Goal: Task Accomplishment & Management: Manage account settings

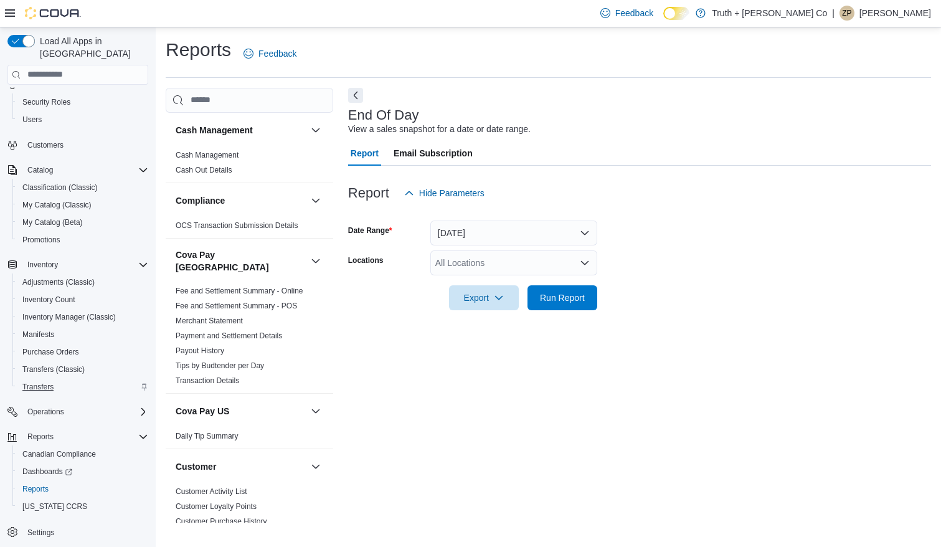
scroll to position [42, 0]
click at [40, 484] on span "Reports" at bounding box center [35, 489] width 26 height 10
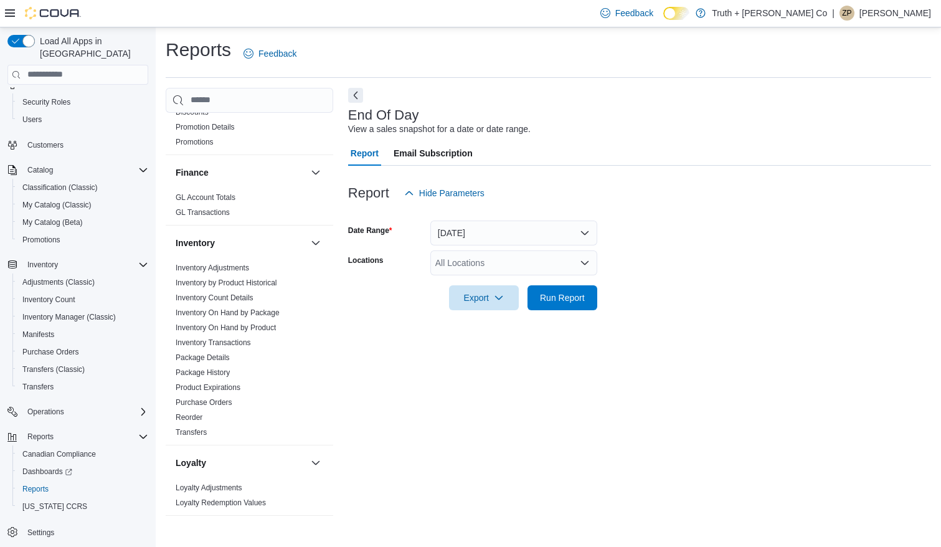
scroll to position [498, 0]
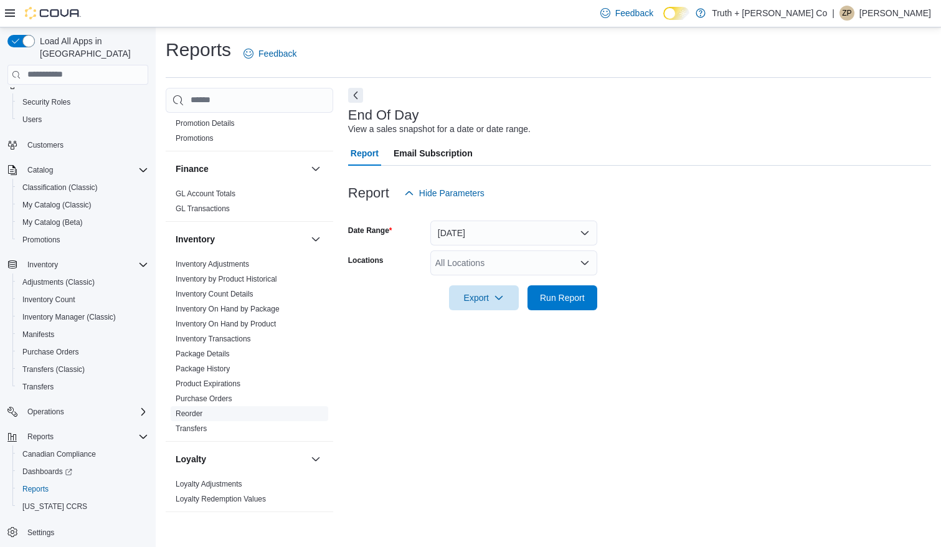
click at [199, 409] on link "Reorder" at bounding box center [189, 413] width 27 height 9
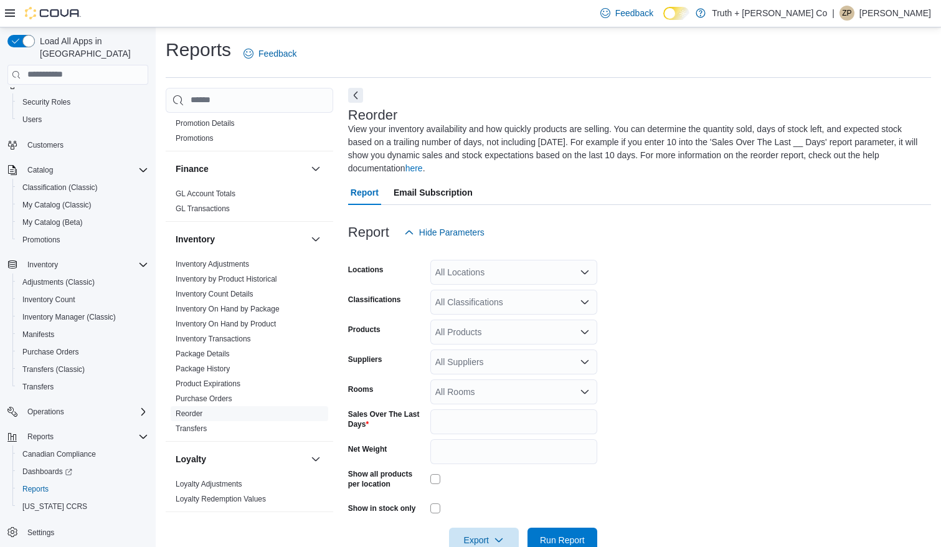
scroll to position [30, 0]
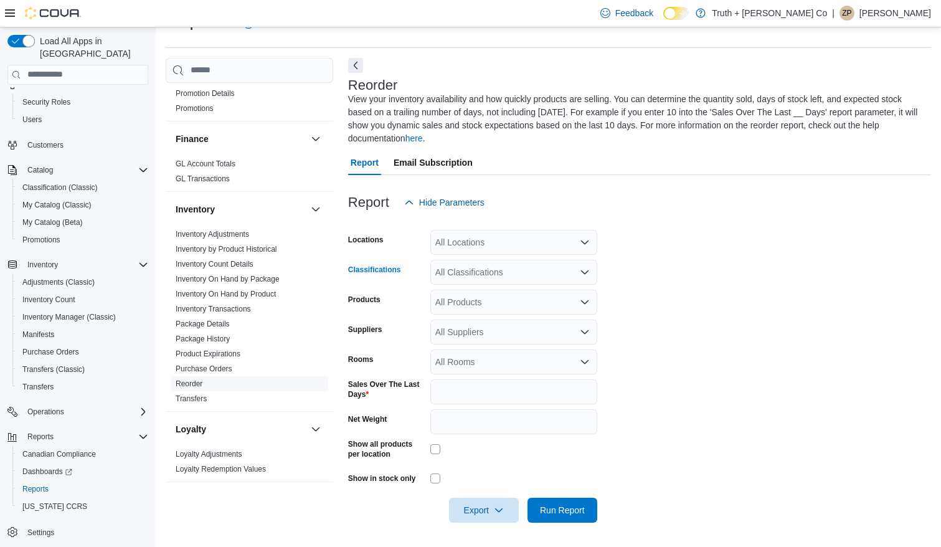
click at [519, 272] on div "All Classifications" at bounding box center [513, 272] width 167 height 25
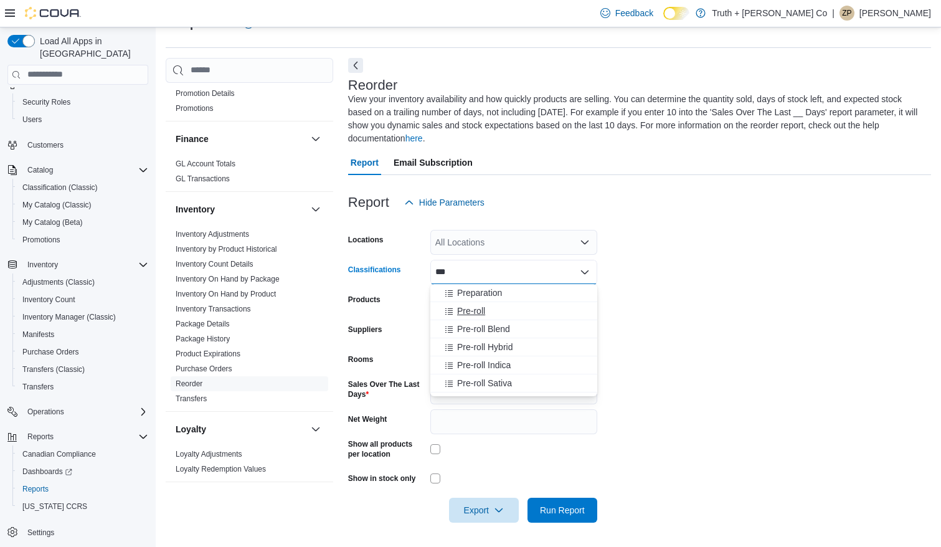
type input "***"
click at [478, 308] on span "Pre-roll" at bounding box center [471, 311] width 28 height 12
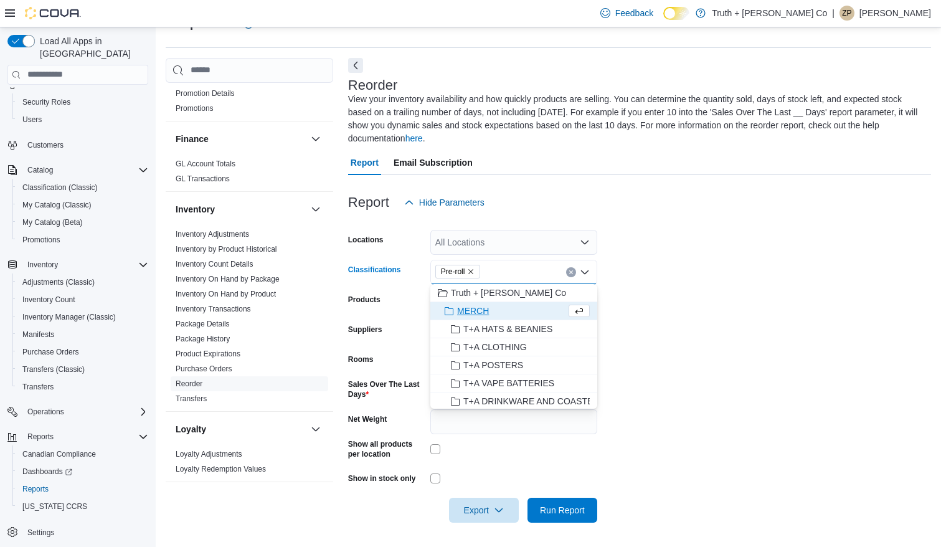
click at [624, 348] on form "Locations All Locations Classifications Pre-roll Combo box. Selected. Pre-roll.…" at bounding box center [639, 369] width 583 height 308
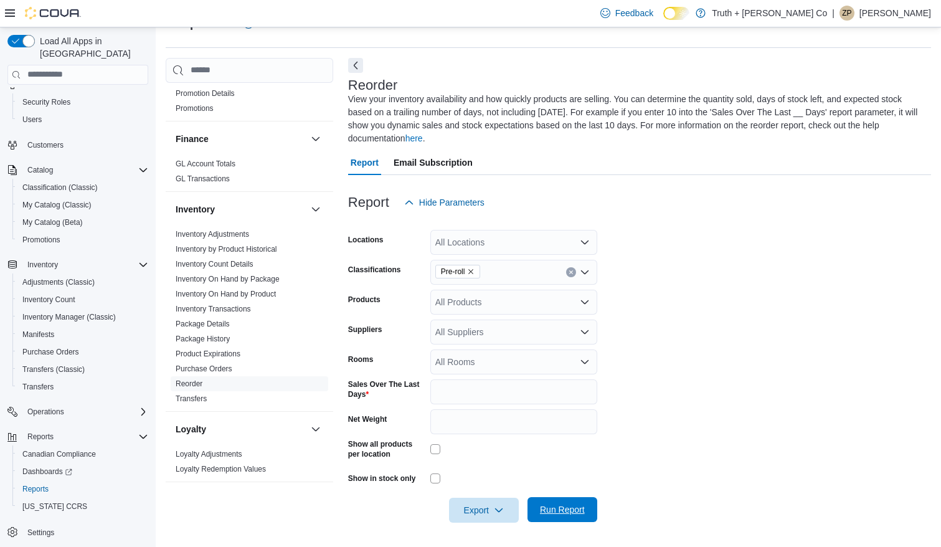
click at [559, 510] on span "Run Report" at bounding box center [562, 509] width 45 height 12
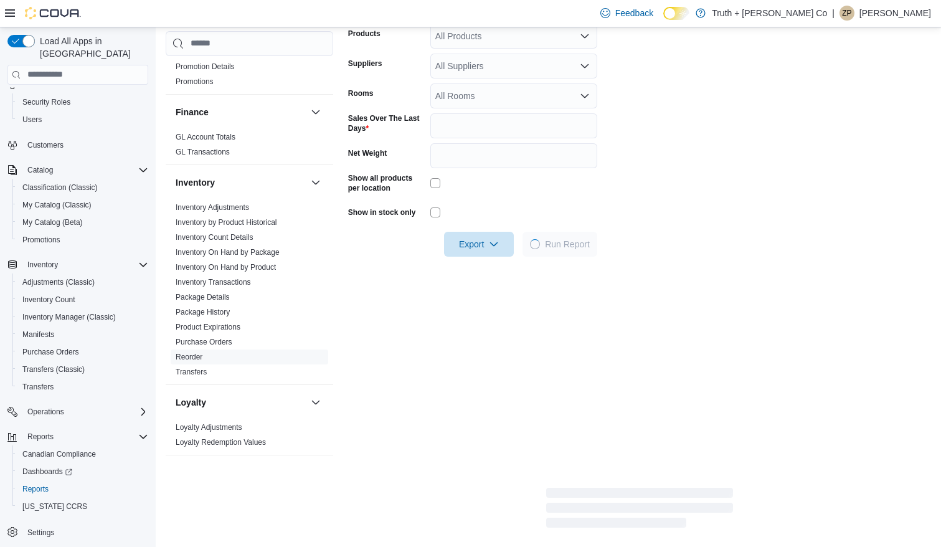
scroll to position [469, 0]
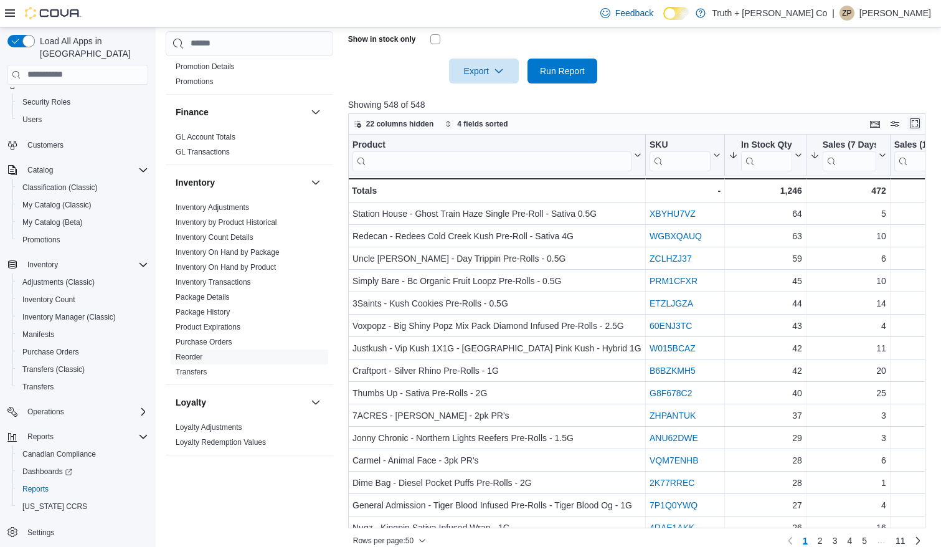
click at [917, 123] on button "Enter fullscreen" at bounding box center [914, 123] width 15 height 15
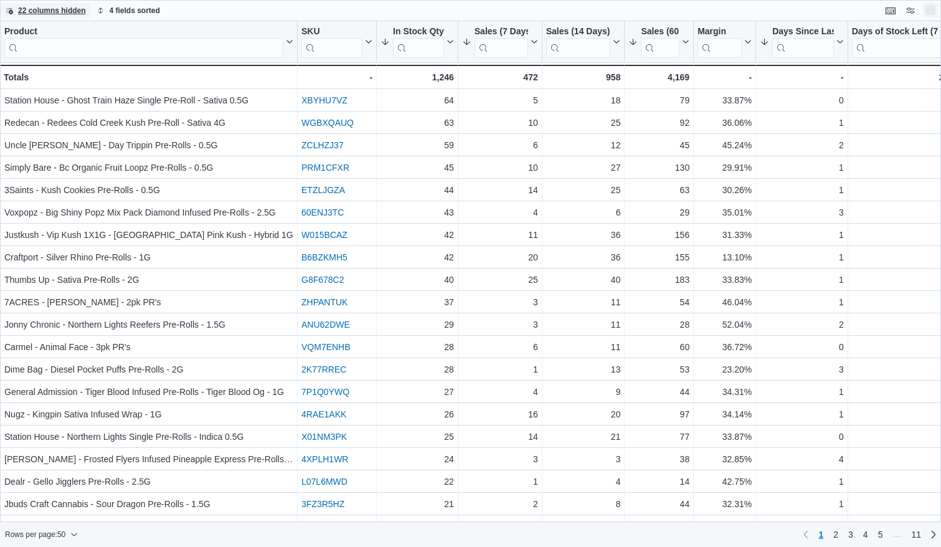
scroll to position [0, 0]
click at [453, 43] on div at bounding box center [458, 41] width 10 height 41
click at [450, 43] on icon at bounding box center [449, 41] width 10 height 7
click at [435, 103] on span "Sort High-Low" at bounding box center [425, 105] width 47 height 10
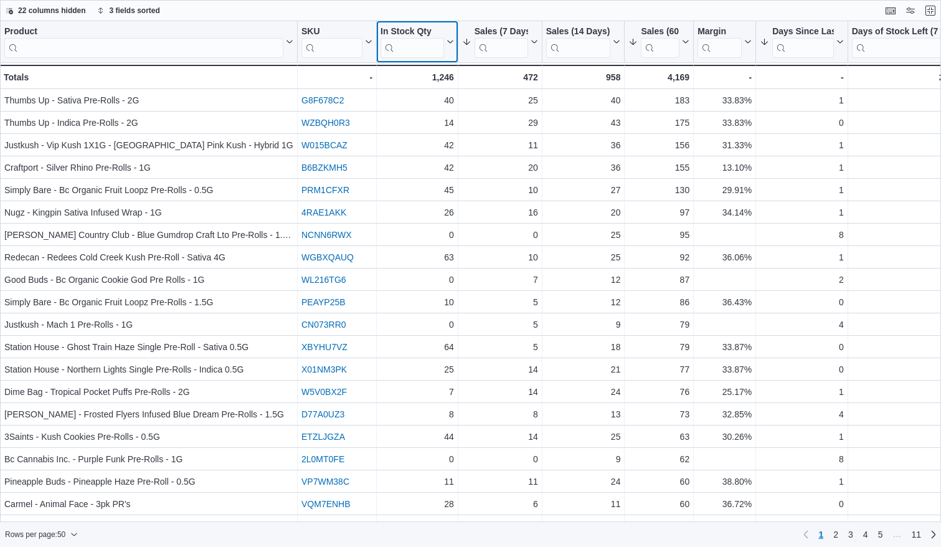
click at [449, 38] on button "In Stock Qty" at bounding box center [416, 42] width 73 height 32
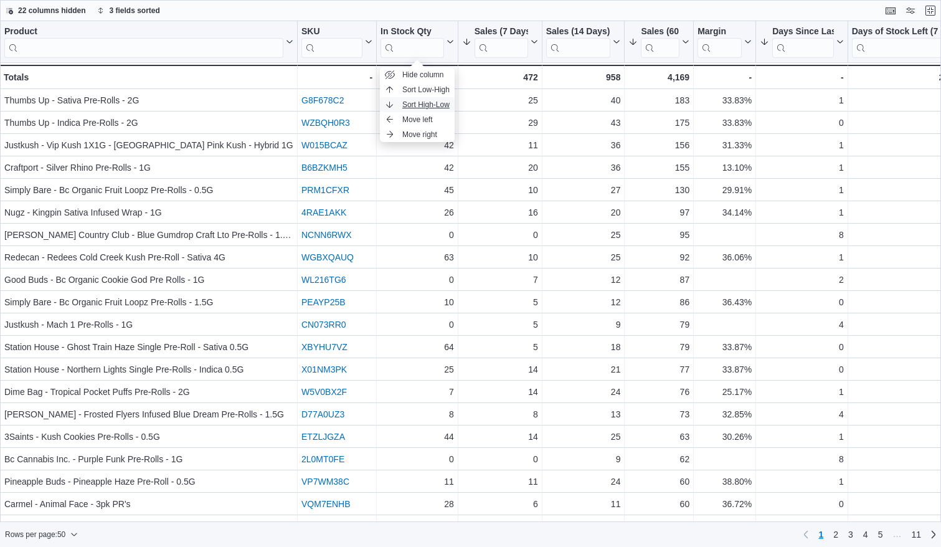
click at [428, 102] on span "Sort High-Low" at bounding box center [425, 105] width 47 height 10
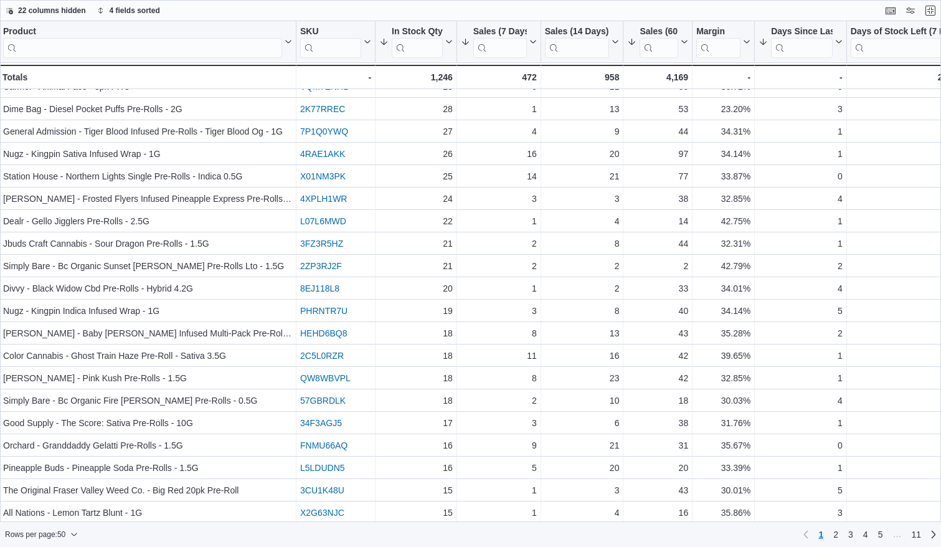
scroll to position [277, 2]
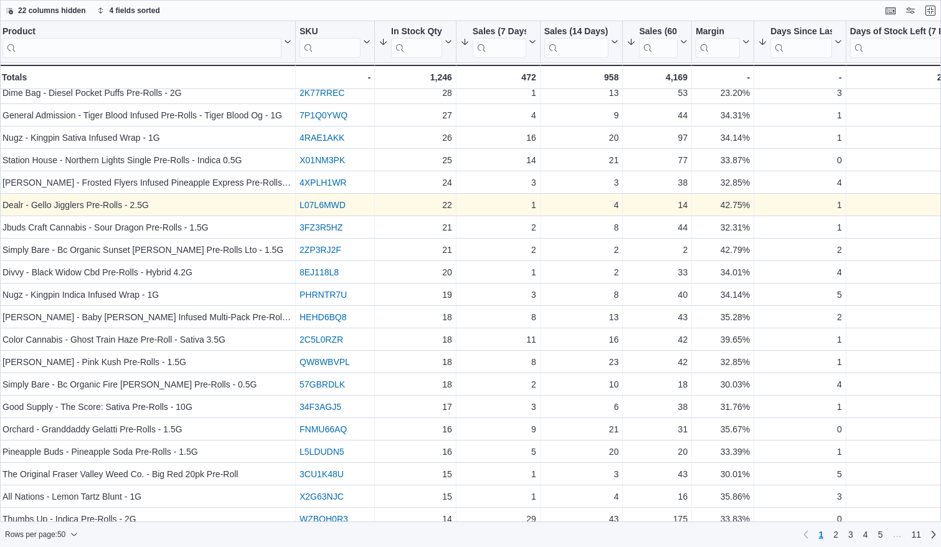
click at [308, 203] on link "L07L6MWD" at bounding box center [323, 205] width 46 height 10
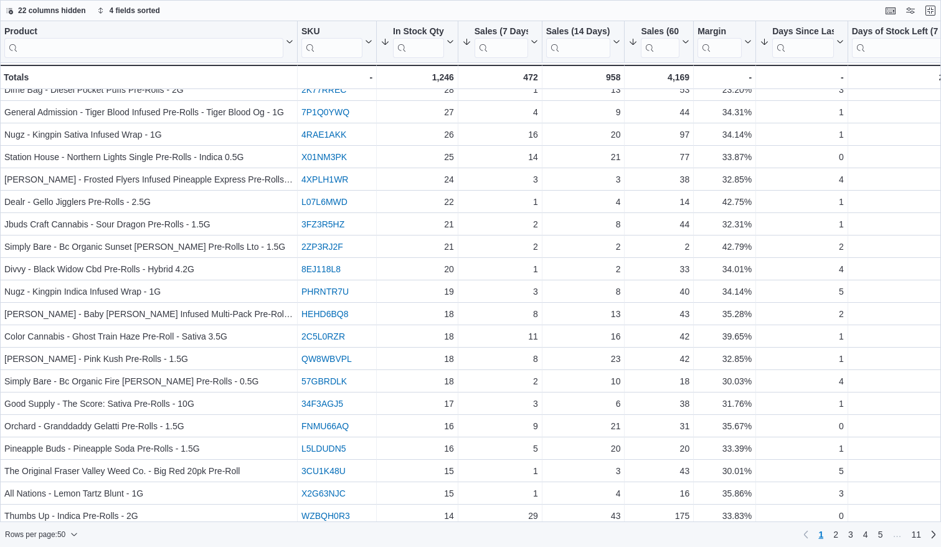
scroll to position [275, 0]
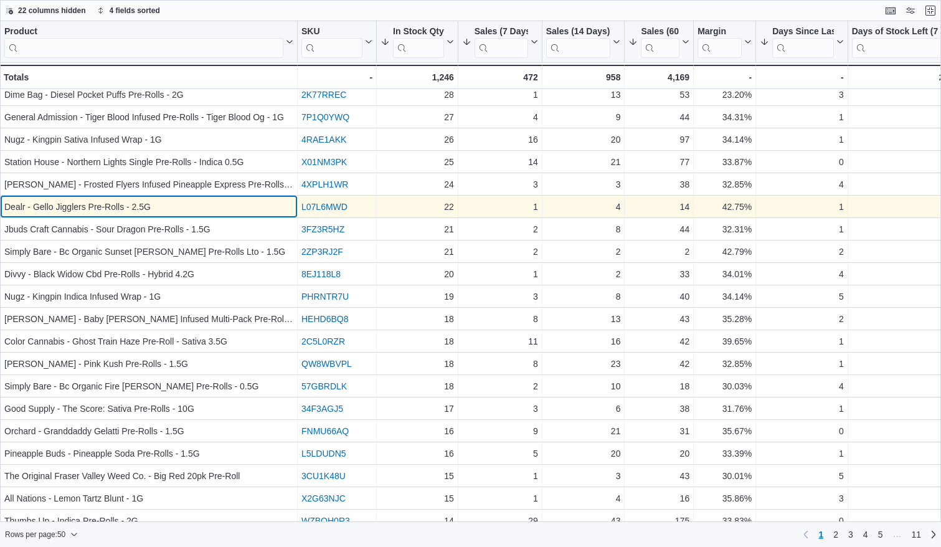
click at [180, 203] on div "Dealr - Gello Jigglers Pre-Rolls - 2.5G" at bounding box center [148, 206] width 289 height 15
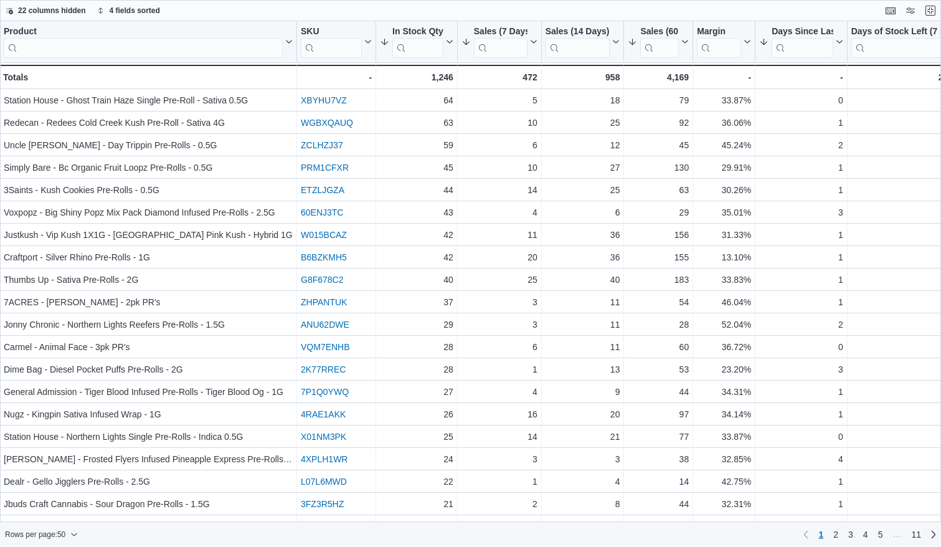
scroll to position [0, 1]
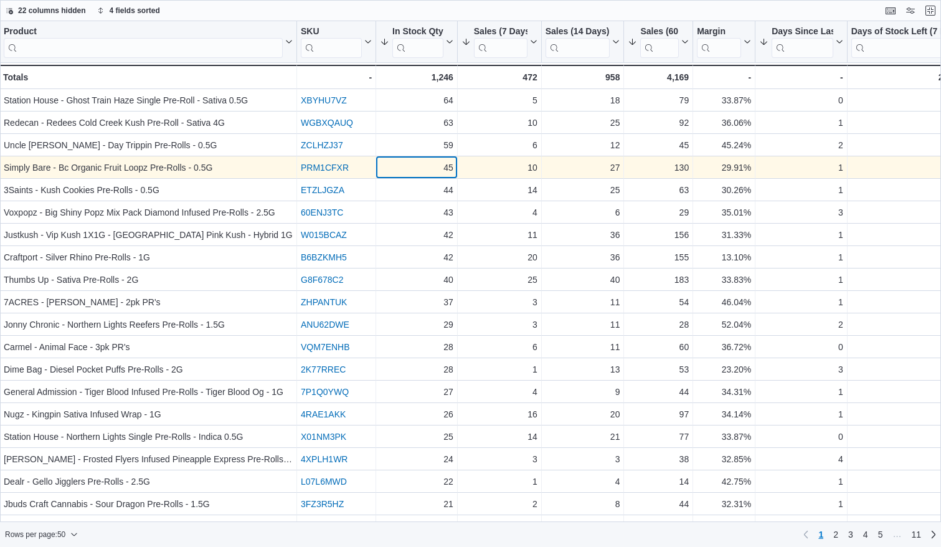
click at [422, 166] on div "45" at bounding box center [416, 167] width 73 height 15
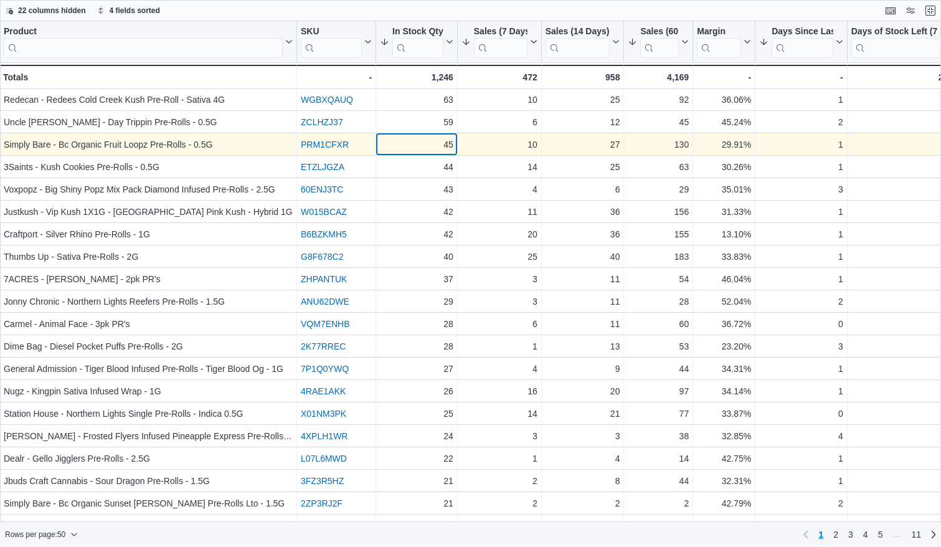
scroll to position [31, 1]
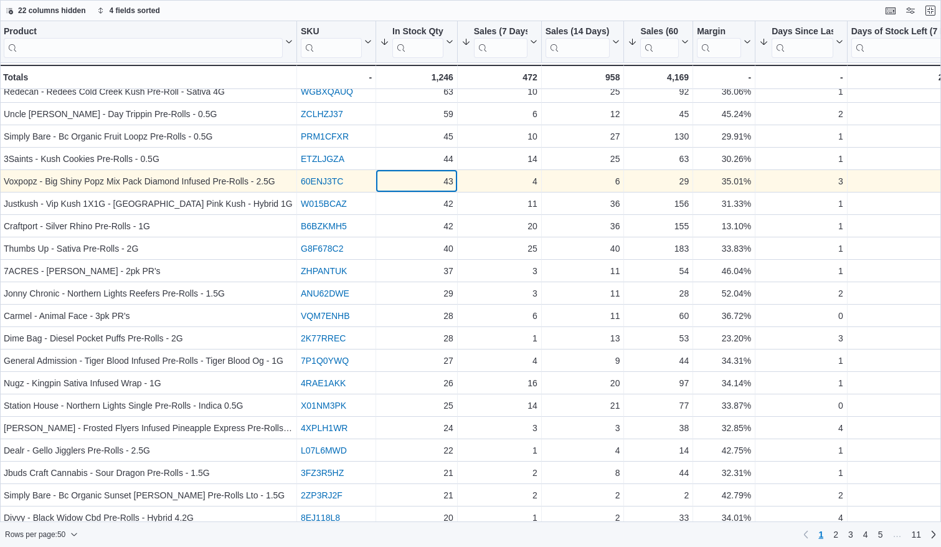
click at [417, 179] on div "43" at bounding box center [416, 181] width 73 height 15
click at [786, 186] on div "3" at bounding box center [801, 181] width 84 height 15
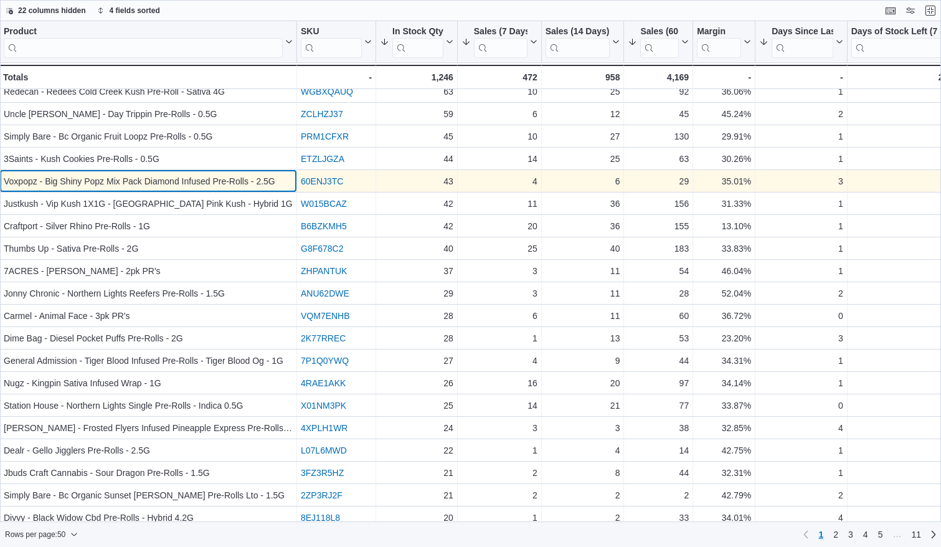
click at [242, 175] on div "Voxpopz - Big Shiny Popz Mix Pack Diamond Infused Pre-Rolls - 2.5G" at bounding box center [148, 181] width 289 height 15
click at [306, 183] on link "60ENJ3TC" at bounding box center [322, 181] width 42 height 10
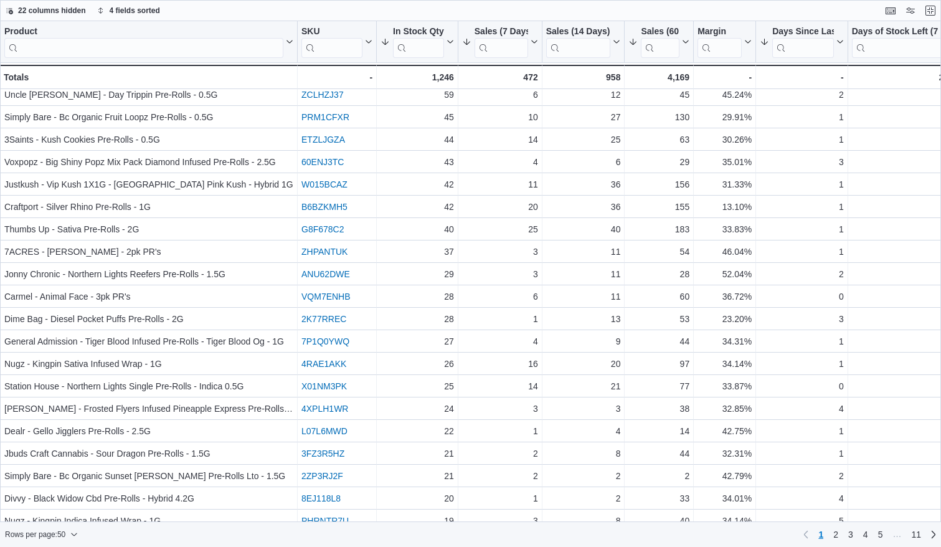
scroll to position [53, 0]
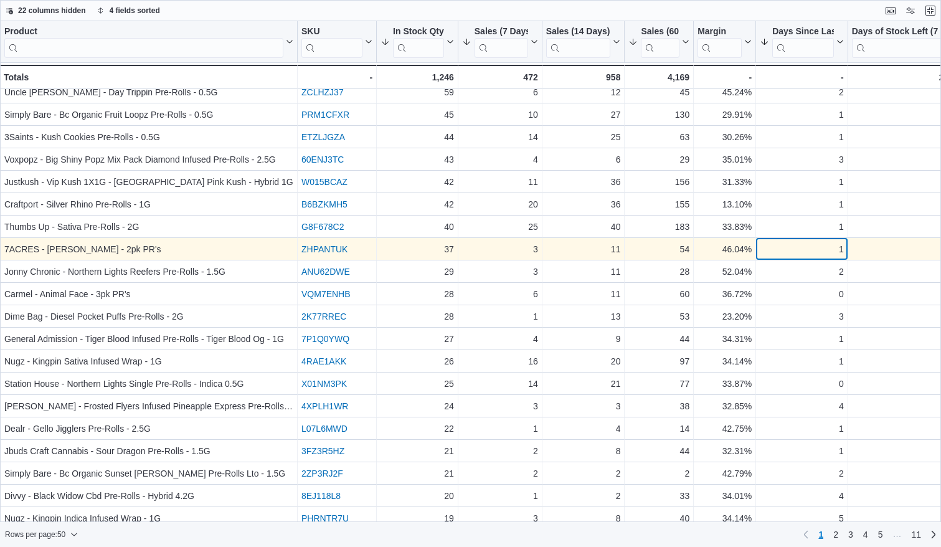
click at [778, 249] on div "1" at bounding box center [802, 249] width 84 height 15
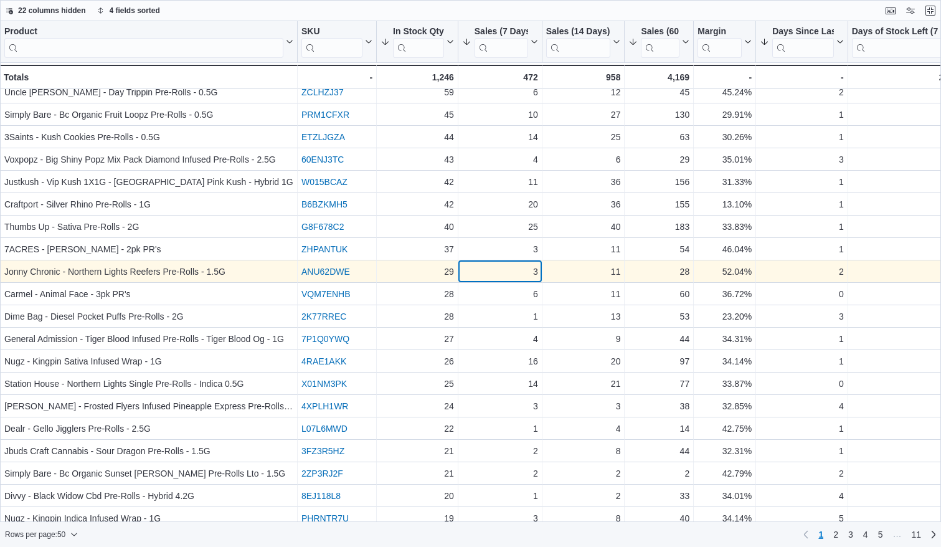
click at [468, 265] on div "3" at bounding box center [500, 271] width 76 height 15
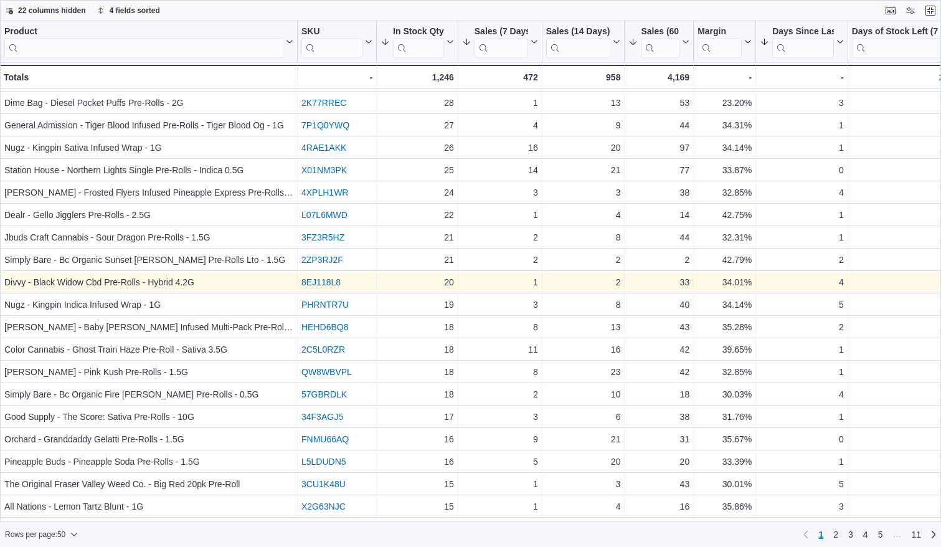
scroll to position [267, 0]
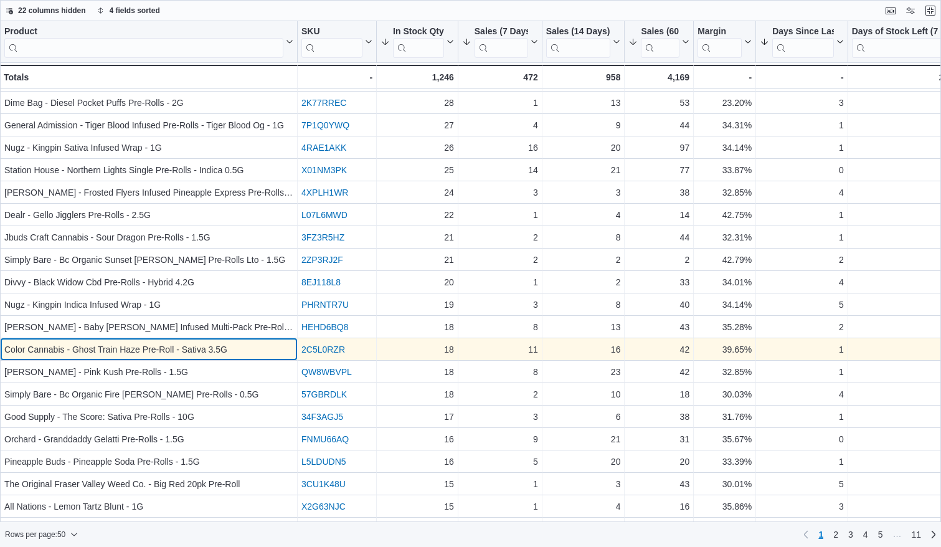
click at [263, 346] on div "Color Cannabis - Ghost Train Haze Pre-Roll - Sativa 3.5G" at bounding box center [148, 349] width 289 height 15
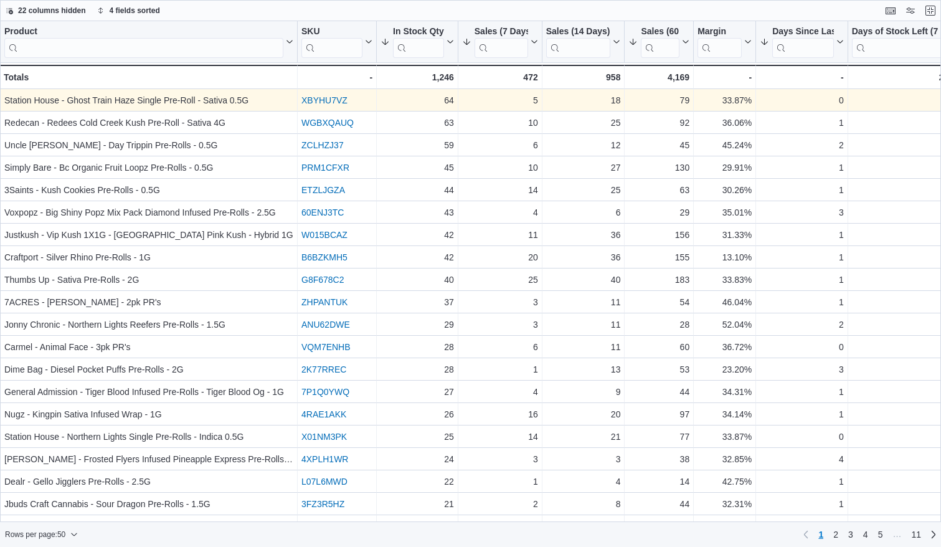
scroll to position [0, 0]
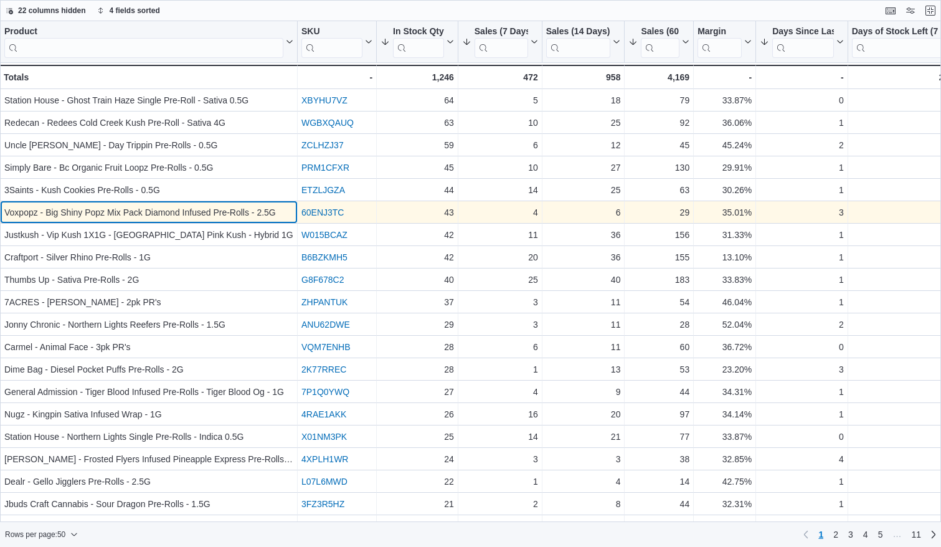
click at [278, 211] on div "Voxpopz - Big Shiny Popz Mix Pack Diamond Infused Pre-Rolls - 2.5G" at bounding box center [148, 212] width 289 height 15
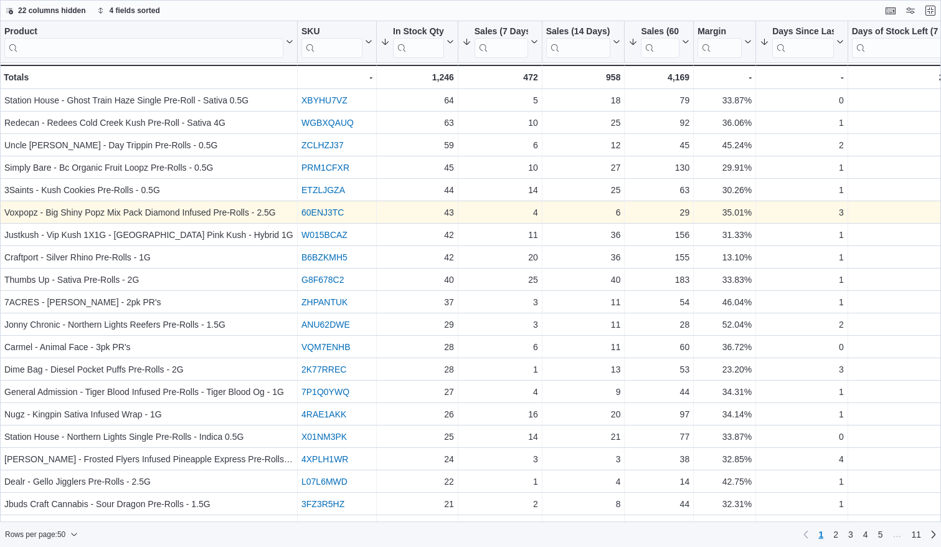
click at [314, 213] on link "60ENJ3TC" at bounding box center [322, 212] width 42 height 10
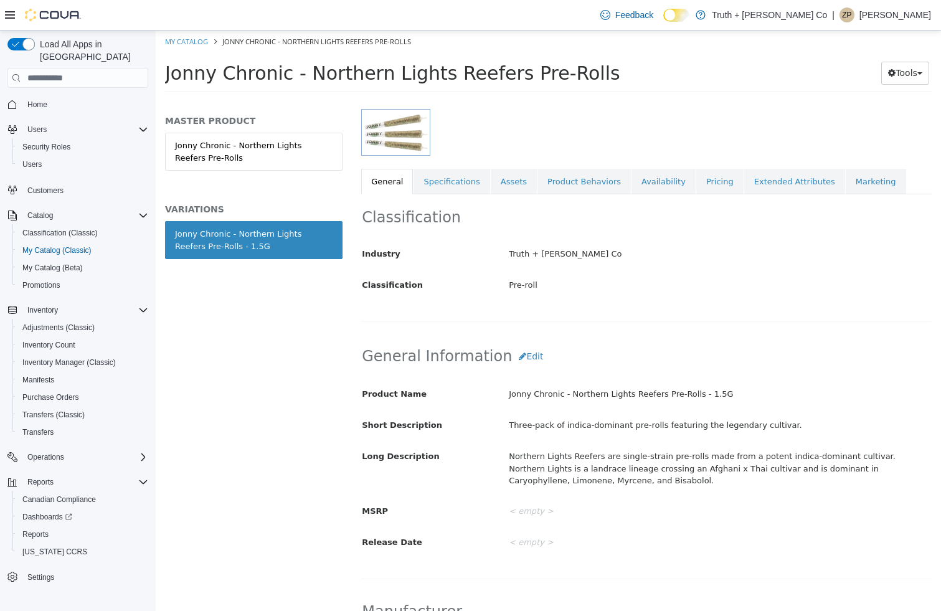
scroll to position [112, 0]
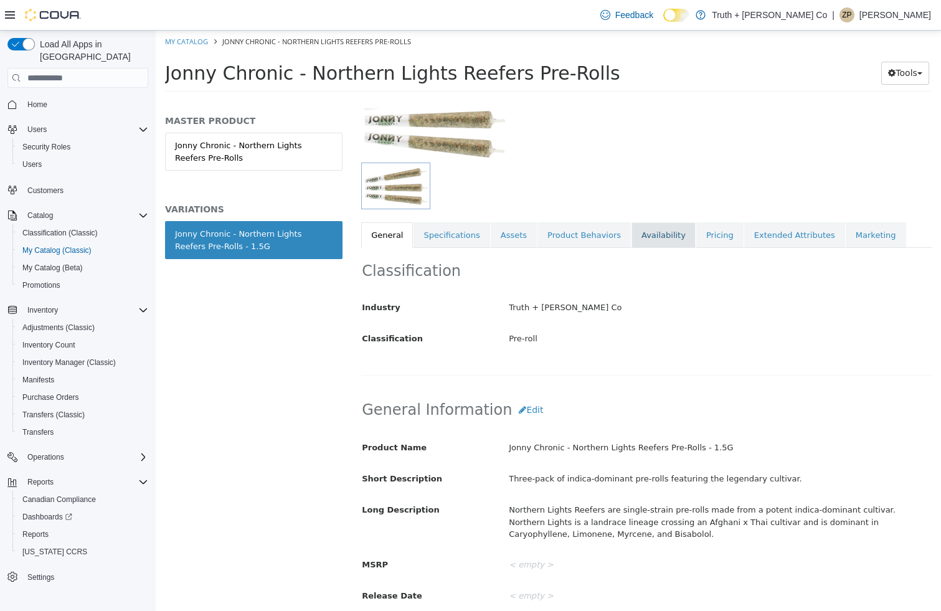
click at [666, 237] on link "Availability" at bounding box center [663, 235] width 64 height 26
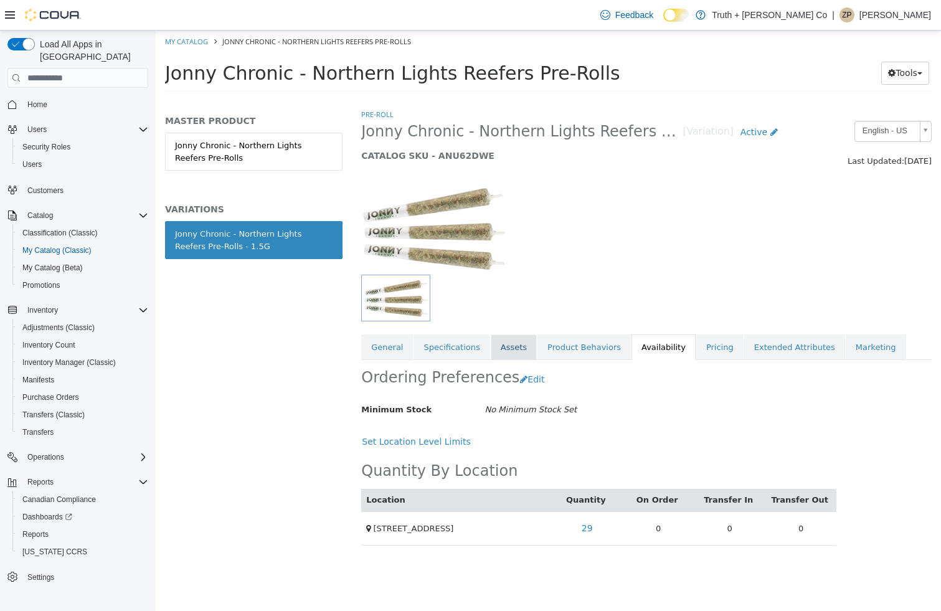
click at [493, 345] on link "Assets" at bounding box center [514, 347] width 46 height 26
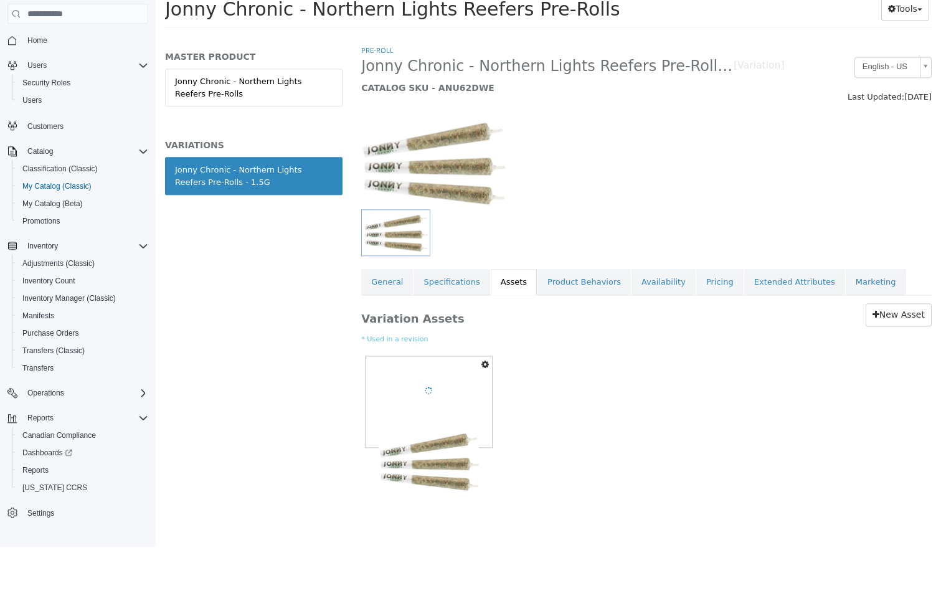
scroll to position [1, 0]
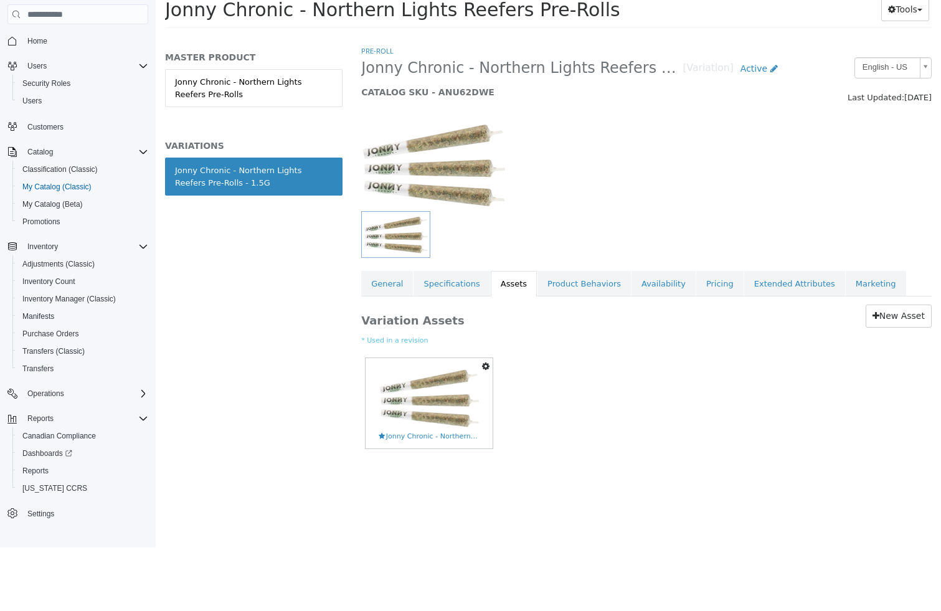
click at [488, 366] on icon "button" at bounding box center [485, 366] width 7 height 9
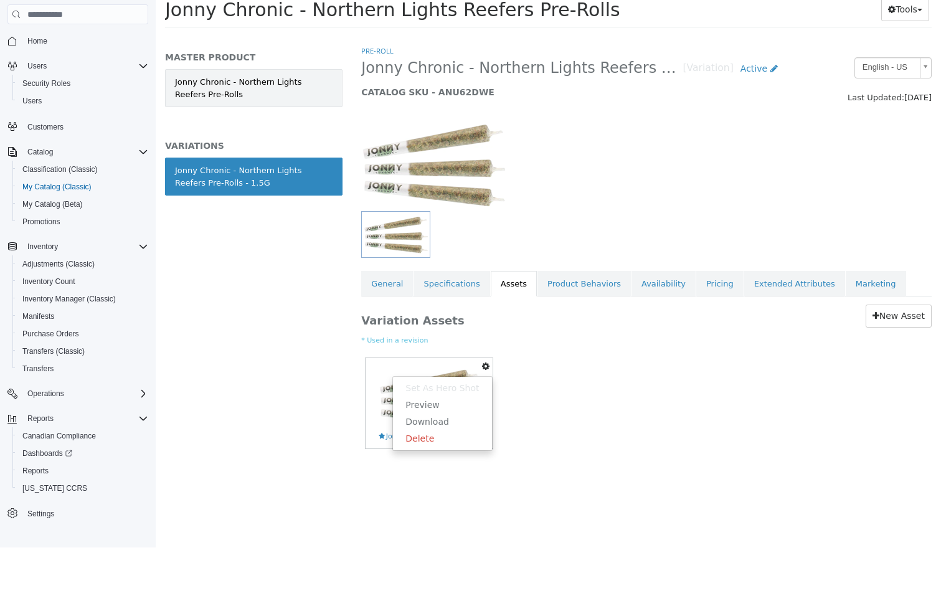
click at [305, 97] on link "Jonny Chronic - Northern Lights Reefers Pre-Rolls" at bounding box center [253, 89] width 177 height 38
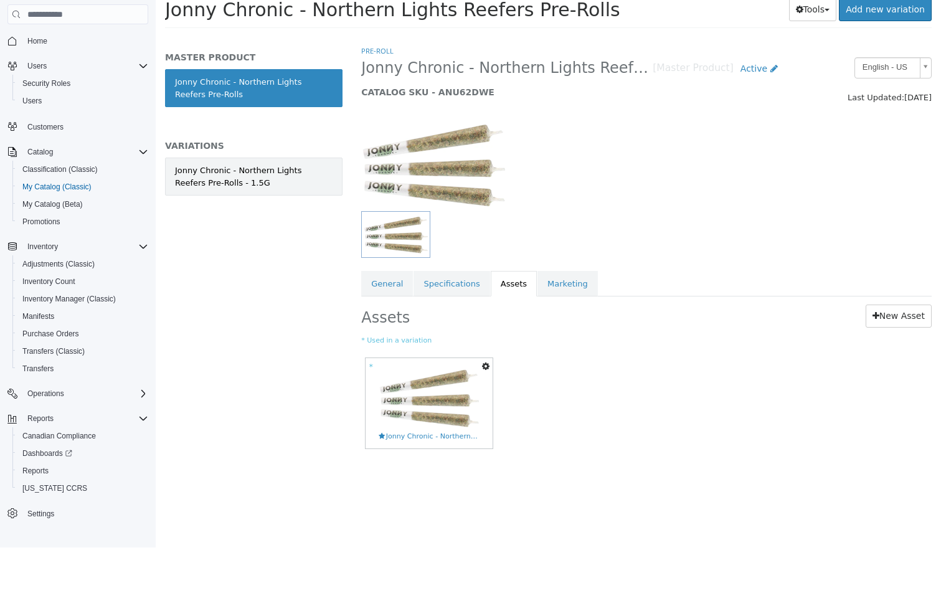
click at [301, 181] on div "Jonny Chronic - Northern Lights Reefers Pre-Rolls - 1.5G" at bounding box center [254, 177] width 158 height 24
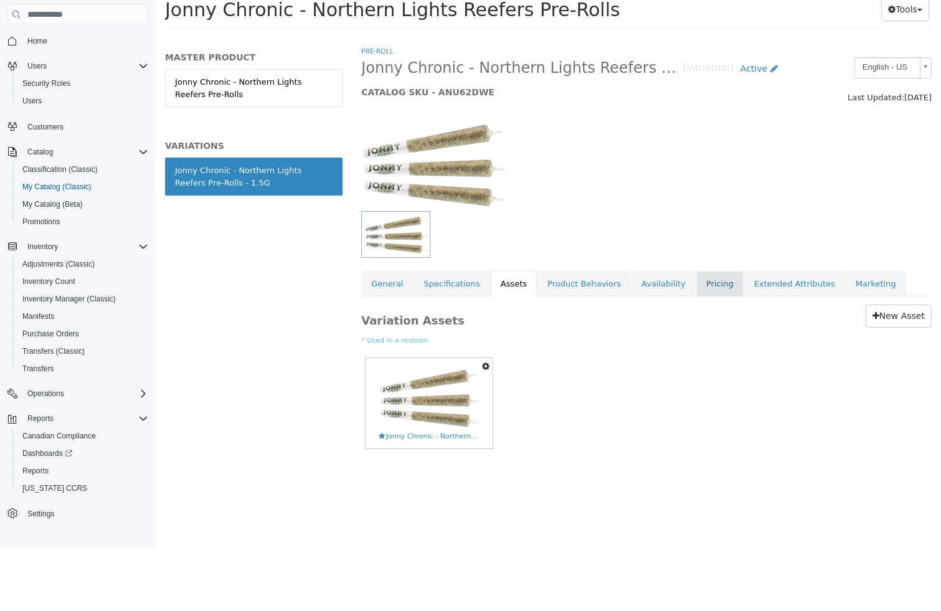
click at [702, 291] on link "Pricing" at bounding box center [719, 285] width 47 height 26
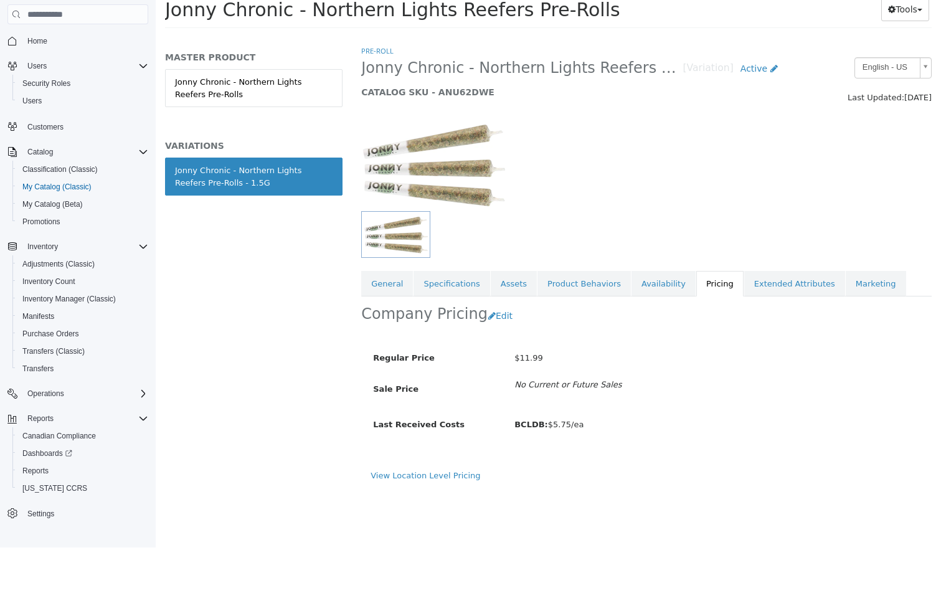
click at [655, 285] on link "Availability" at bounding box center [663, 285] width 64 height 26
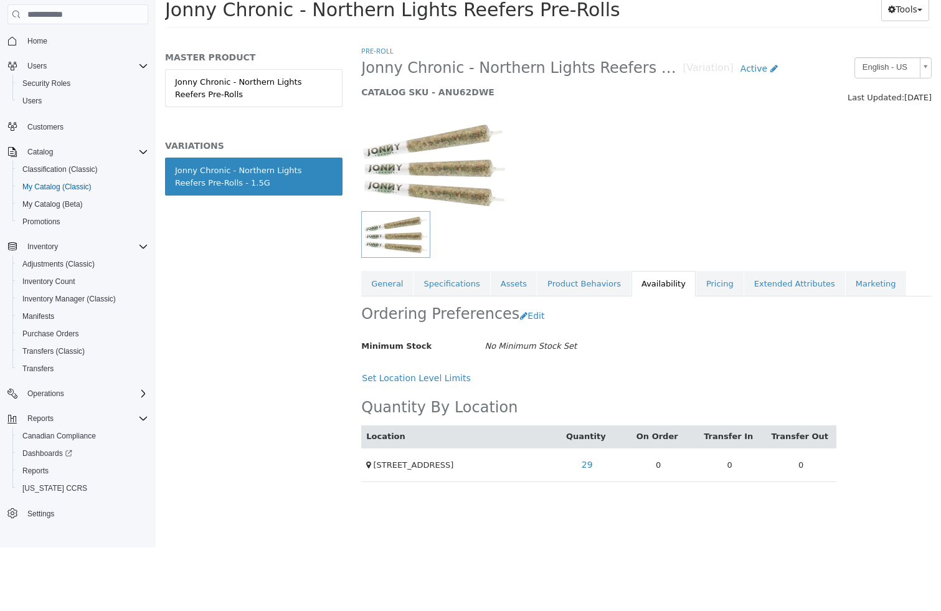
click at [302, 2] on span "Jonny Chronic - Northern Lights Reefers Pre-Rolls" at bounding box center [392, 10] width 455 height 22
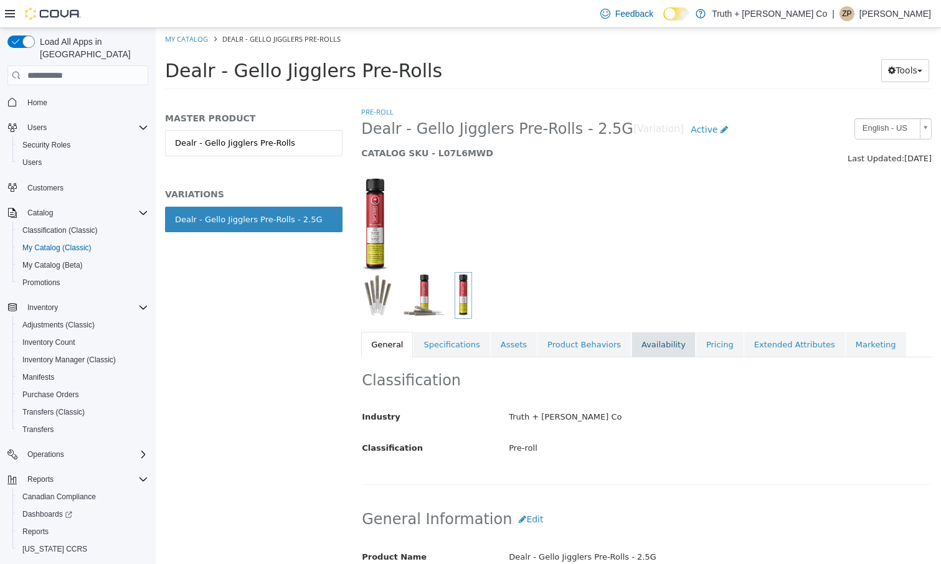
click at [651, 344] on link "Availability" at bounding box center [663, 345] width 64 height 26
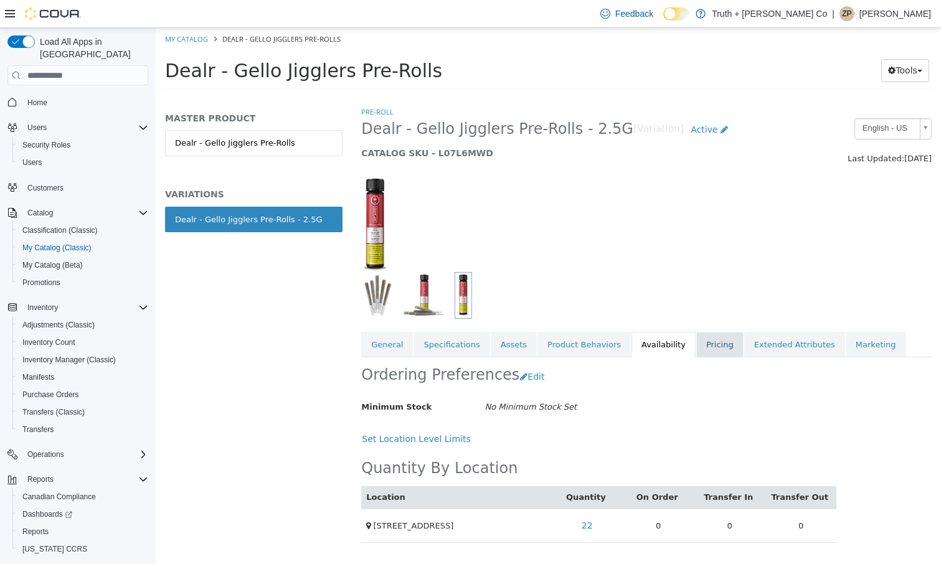
scroll to position [7, 0]
click at [714, 334] on link "Pricing" at bounding box center [719, 345] width 47 height 26
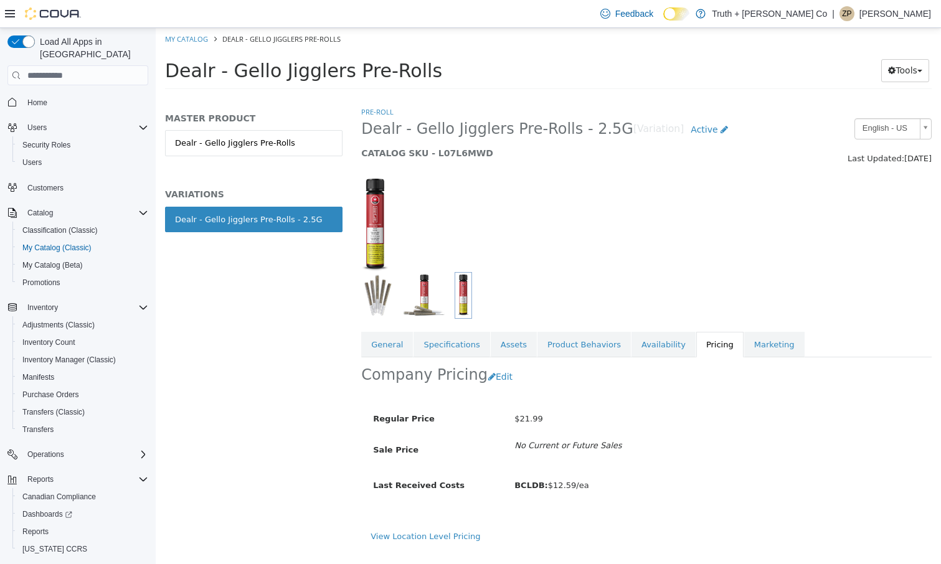
scroll to position [2, 0]
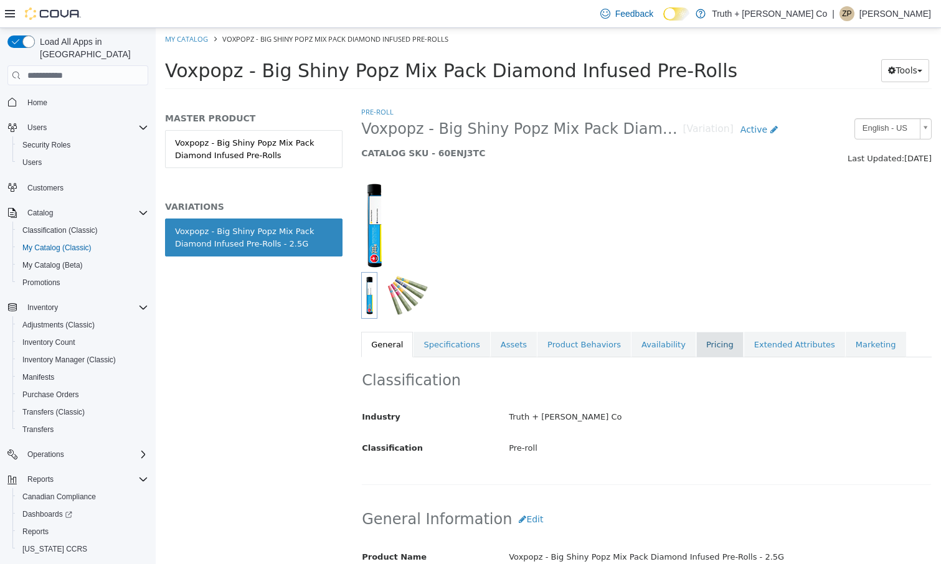
click at [706, 348] on link "Pricing" at bounding box center [719, 345] width 47 height 26
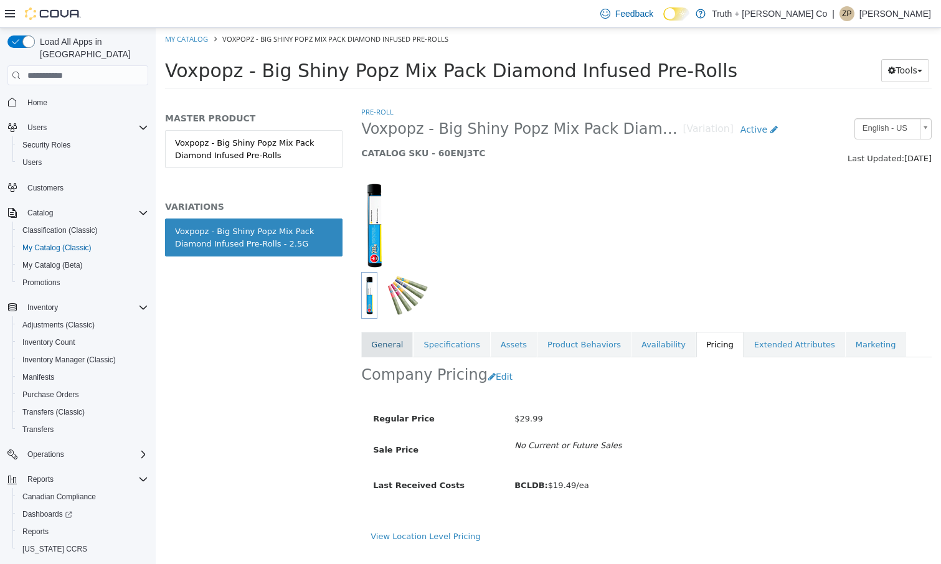
click at [366, 341] on link "General" at bounding box center [387, 345] width 52 height 26
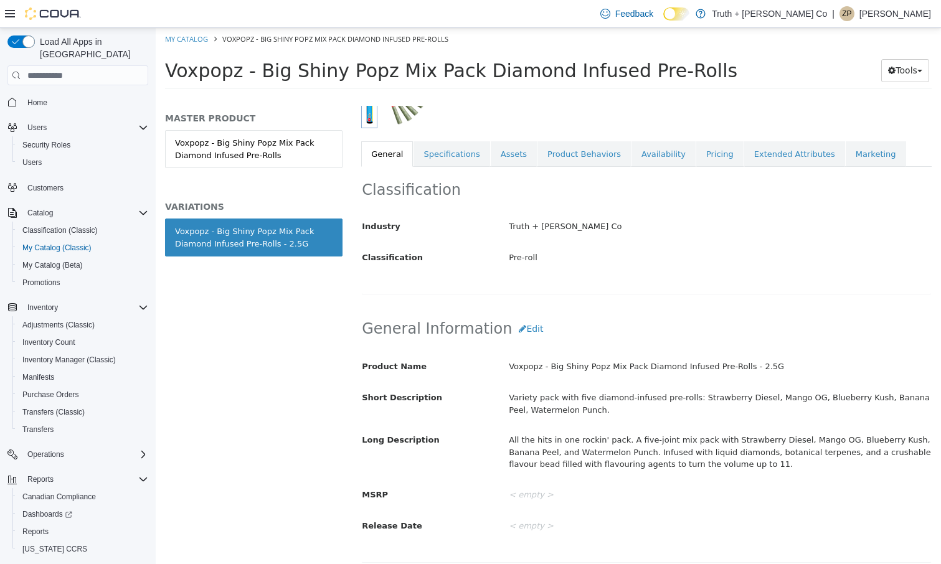
scroll to position [191, 0]
click at [518, 394] on div "Variety pack with five diamond-infused pre-rolls: Strawberry Diesel, Mango OG, …" at bounding box center [719, 403] width 441 height 33
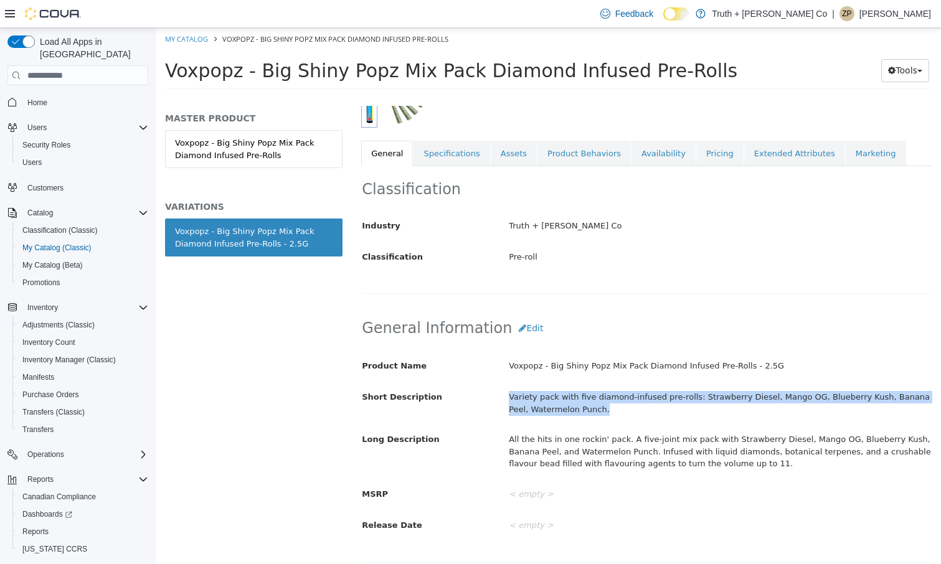
drag, startPoint x: 518, startPoint y: 394, endPoint x: 580, endPoint y: 404, distance: 62.5
click at [580, 404] on div "Variety pack with five diamond-infused pre-rolls: Strawberry Diesel, Mango OG, …" at bounding box center [719, 403] width 441 height 33
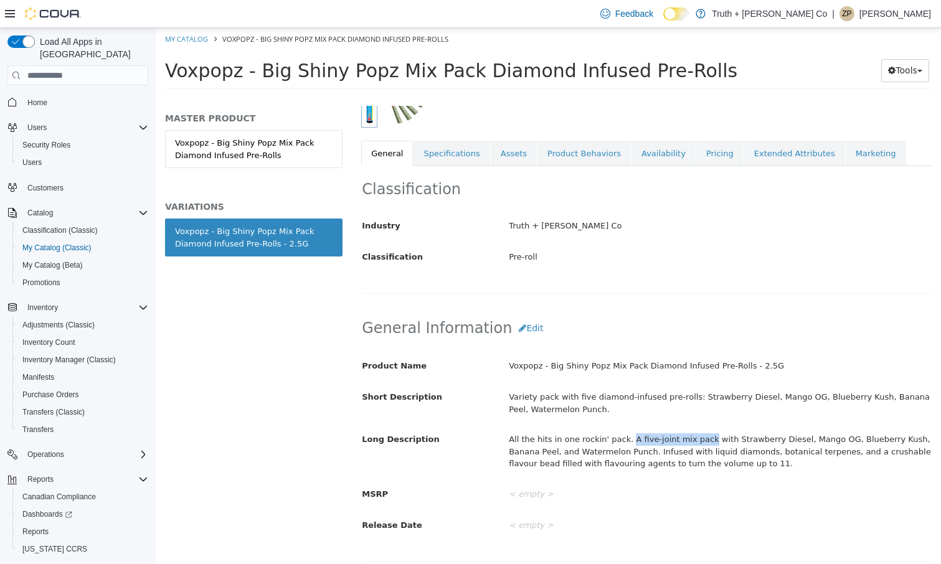
drag, startPoint x: 627, startPoint y: 438, endPoint x: 704, endPoint y: 438, distance: 76.6
click at [704, 438] on div "All the hits in one rockin' pack. A five-joint mix pack with Strawberry Diesel,…" at bounding box center [719, 451] width 441 height 45
copy div "A five-joint mix pack"
click at [704, 438] on div "All the hits in one rockin' pack. A five-joint mix pack with Strawberry Diesel,…" at bounding box center [719, 451] width 441 height 45
click at [632, 448] on div "All the hits in one rockin' pack. A five-joint mix pack with Strawberry Diesel,…" at bounding box center [719, 451] width 441 height 45
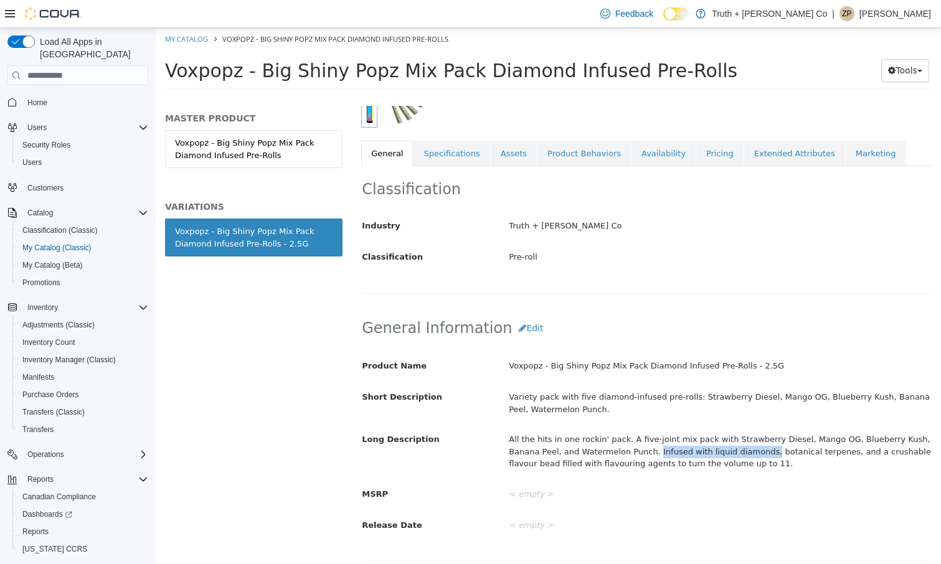
drag, startPoint x: 632, startPoint y: 448, endPoint x: 728, endPoint y: 443, distance: 96.1
click at [728, 443] on div "All the hits in one rockin' pack. A five-joint mix pack with Strawberry Diesel,…" at bounding box center [719, 451] width 441 height 45
click at [696, 443] on div "All the hits in one rockin' pack. A five-joint mix pack with Strawberry Diesel,…" at bounding box center [719, 451] width 441 height 45
click at [633, 450] on div "All the hits in one rockin' pack. A five-joint mix pack with Strawberry Diesel,…" at bounding box center [719, 451] width 441 height 45
drag, startPoint x: 633, startPoint y: 450, endPoint x: 920, endPoint y: 448, distance: 287.7
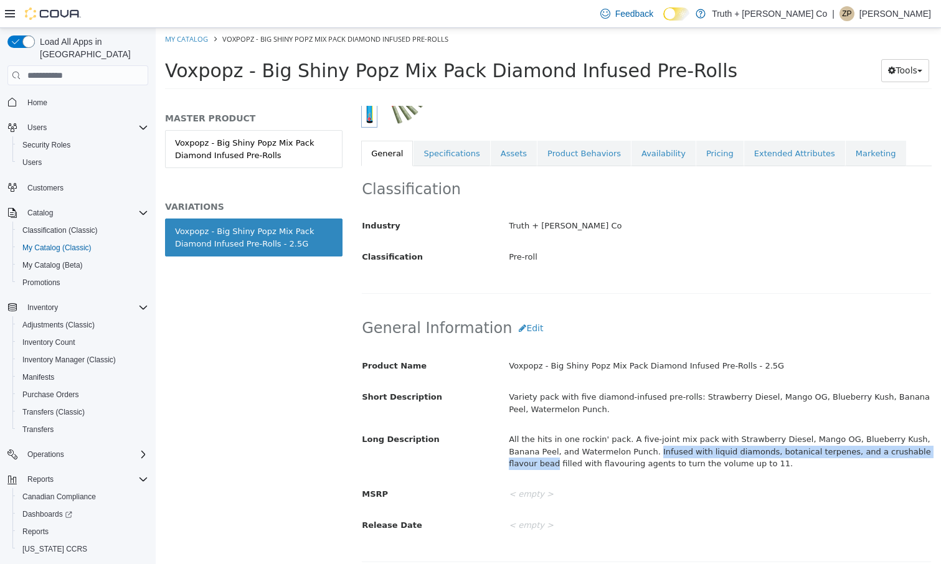
click at [921, 448] on div "All the hits in one rockin' pack. A five-joint mix pack with Strawberry Diesel,…" at bounding box center [719, 451] width 441 height 45
copy div "Infused with liquid diamonds, botanical terpenes, and a crushable flavour bead"
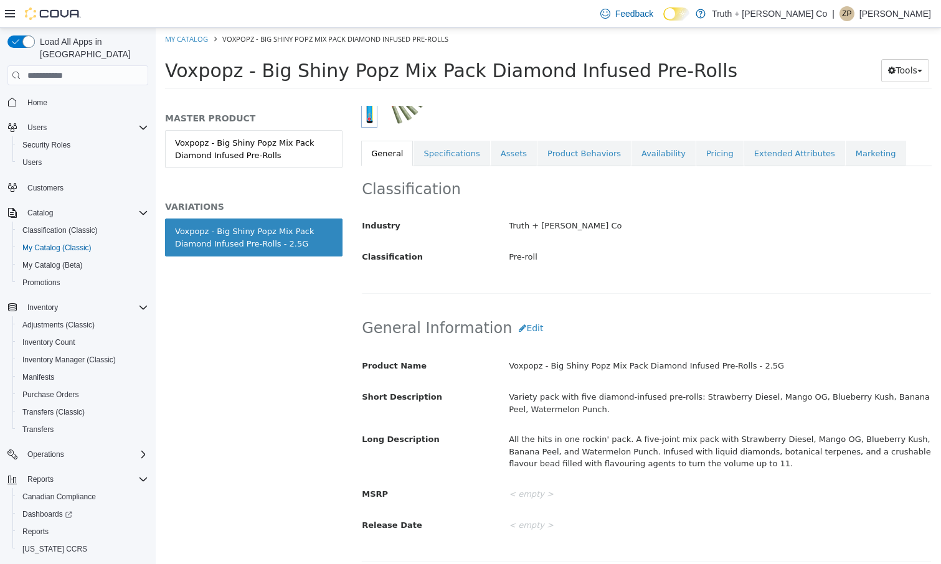
click at [197, 74] on span "Voxpopz - Big Shiny Popz Mix Pack Diamond Infused Pre-Rolls" at bounding box center [451, 71] width 572 height 22
copy span "Voxpopz"
click at [351, 71] on span "Voxpopz - Big Shiny Popz Mix Pack Diamond Infused Pre-Rolls" at bounding box center [451, 71] width 572 height 22
drag, startPoint x: 351, startPoint y: 71, endPoint x: 557, endPoint y: 70, distance: 206.1
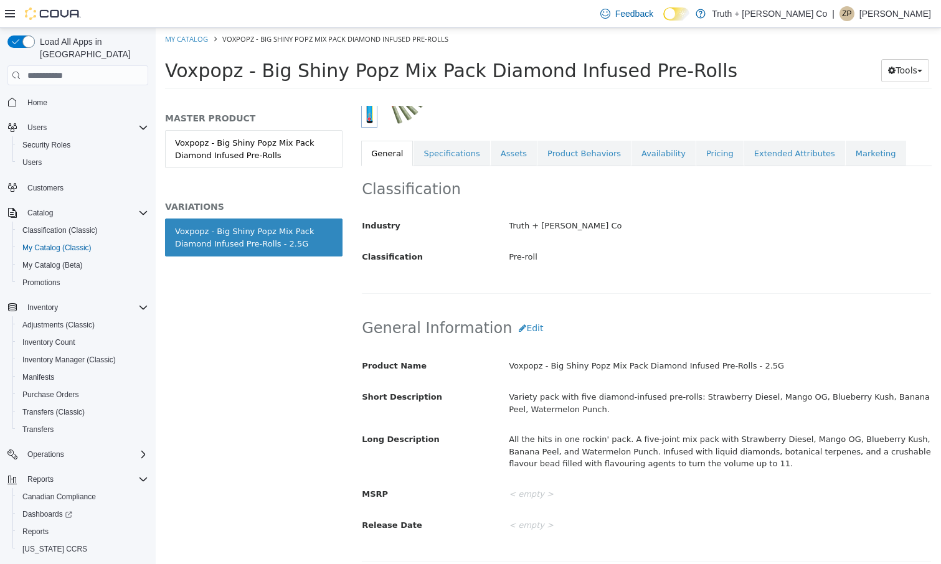
click at [557, 70] on span "Voxpopz - Big Shiny Popz Mix Pack Diamond Infused Pre-Rolls" at bounding box center [451, 71] width 572 height 22
click at [359, 73] on span "Voxpopz - Big Shiny Popz Mix Pack Diamond Infused Pre-Rolls" at bounding box center [451, 71] width 572 height 22
drag, startPoint x: 359, startPoint y: 73, endPoint x: 643, endPoint y: 70, distance: 284.6
click at [643, 70] on span "Voxpopz - Big Shiny Popz Mix Pack Diamond Infused Pre-Rolls" at bounding box center [451, 71] width 572 height 22
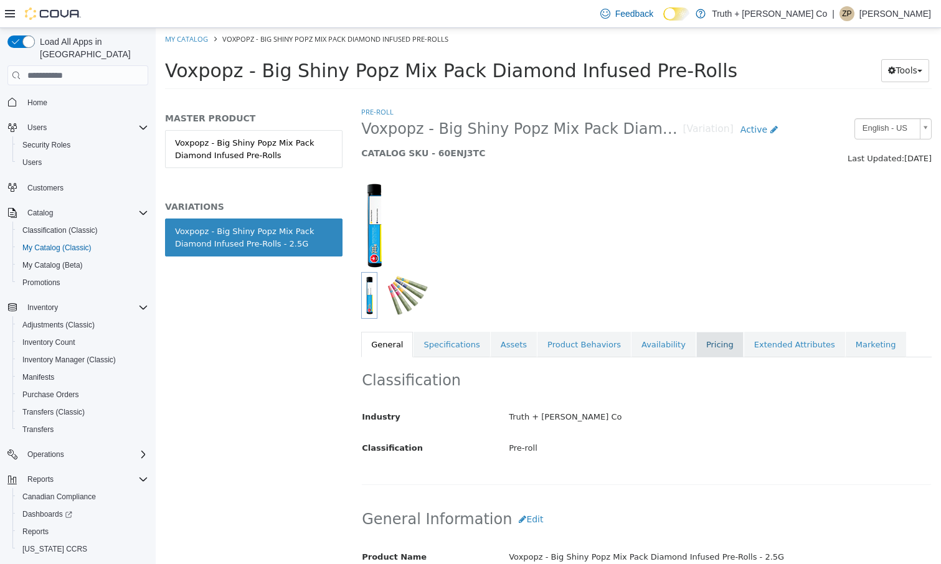
scroll to position [0, 0]
click at [706, 354] on link "Pricing" at bounding box center [719, 345] width 47 height 26
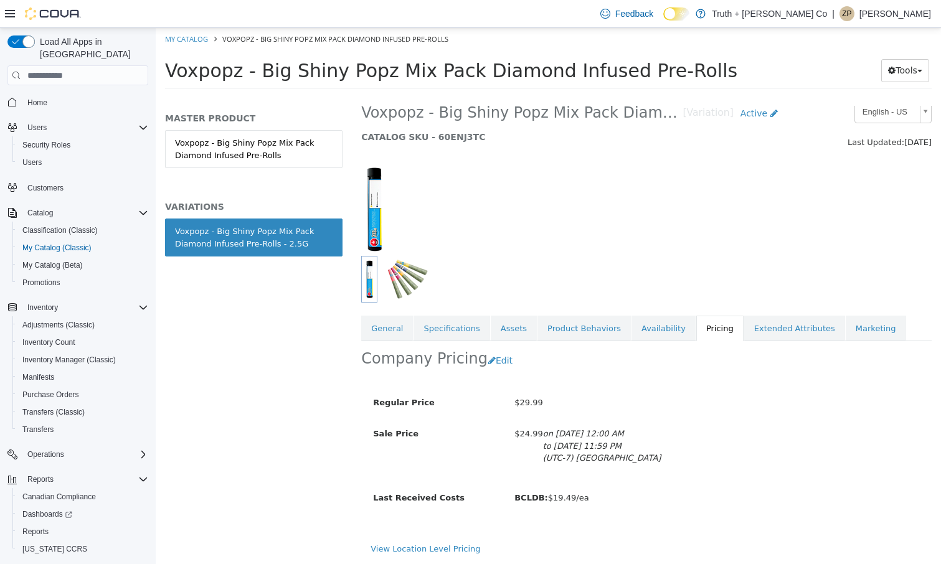
scroll to position [21, 0]
click at [264, 76] on span "Voxpopz - Big Shiny Popz Mix Pack Diamond Infused Pre-Rolls" at bounding box center [451, 71] width 572 height 22
drag, startPoint x: 264, startPoint y: 76, endPoint x: 625, endPoint y: 77, distance: 361.2
click at [625, 77] on span "Voxpopz - Big Shiny Popz Mix Pack Diamond Infused Pre-Rolls" at bounding box center [451, 71] width 572 height 22
copy span "Big Shiny Popz Mix Pack Diamond Infused Pre-Rolls"
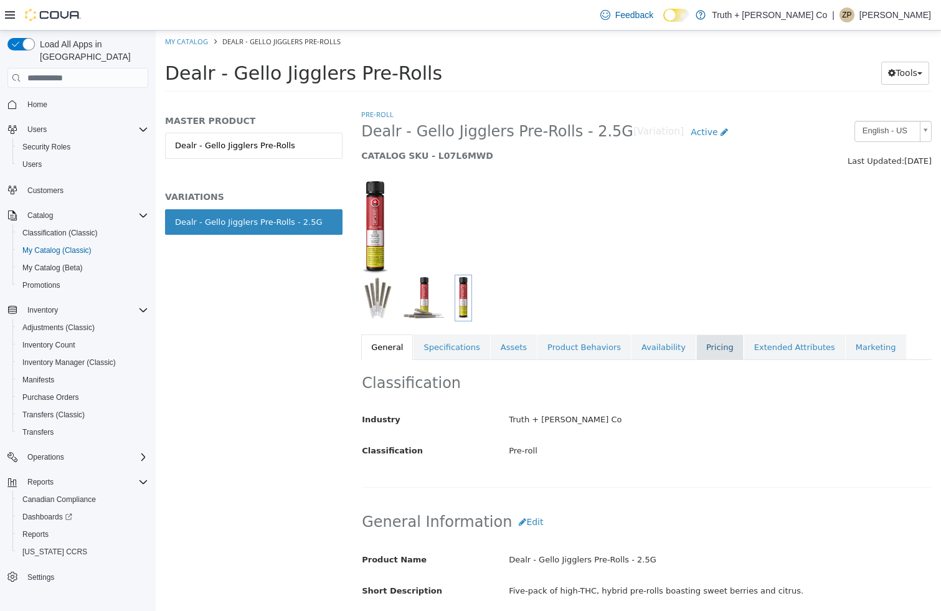
click at [699, 345] on link "Pricing" at bounding box center [719, 347] width 47 height 26
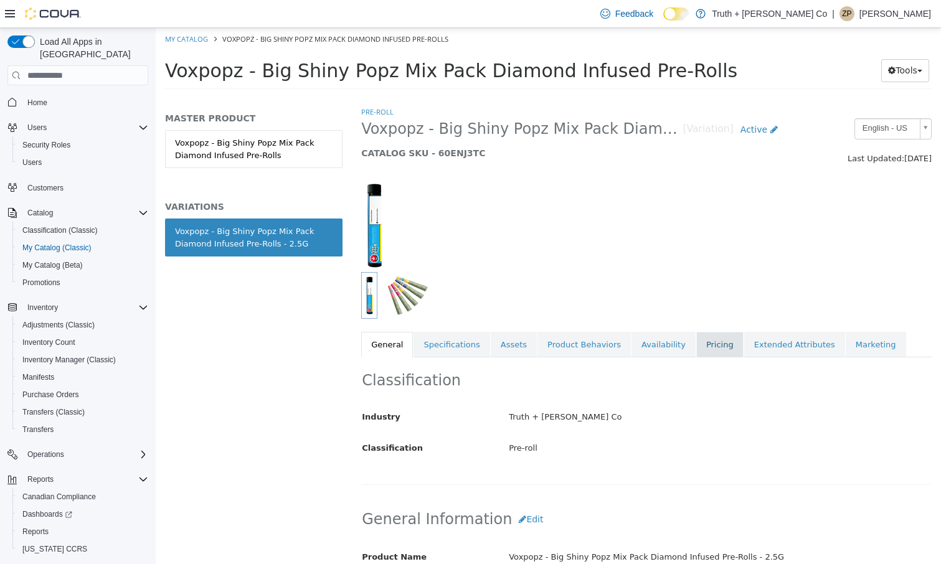
click at [699, 351] on link "Pricing" at bounding box center [719, 345] width 47 height 26
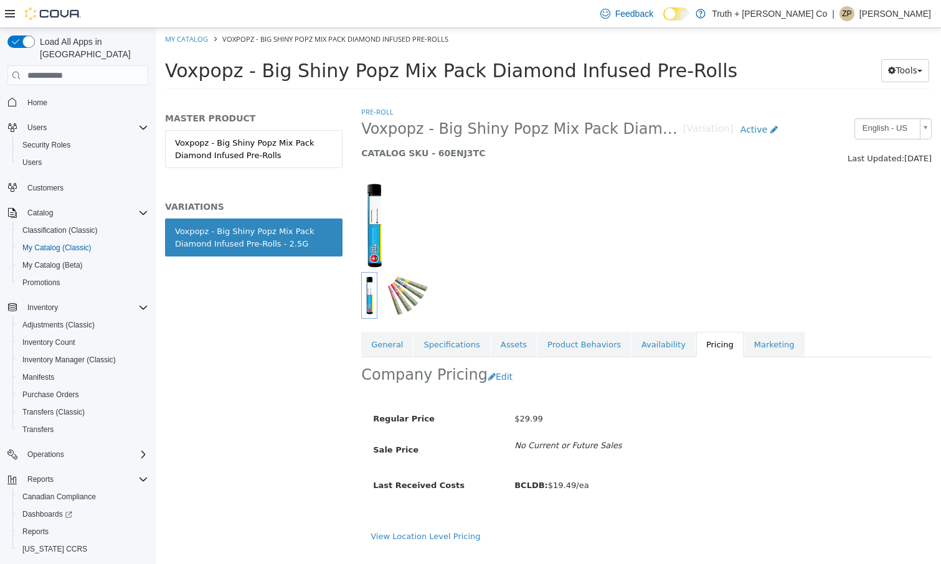
click at [258, 75] on span "Voxpopz - Big Shiny Popz Mix Pack Diamond Infused Pre-Rolls" at bounding box center [451, 71] width 572 height 22
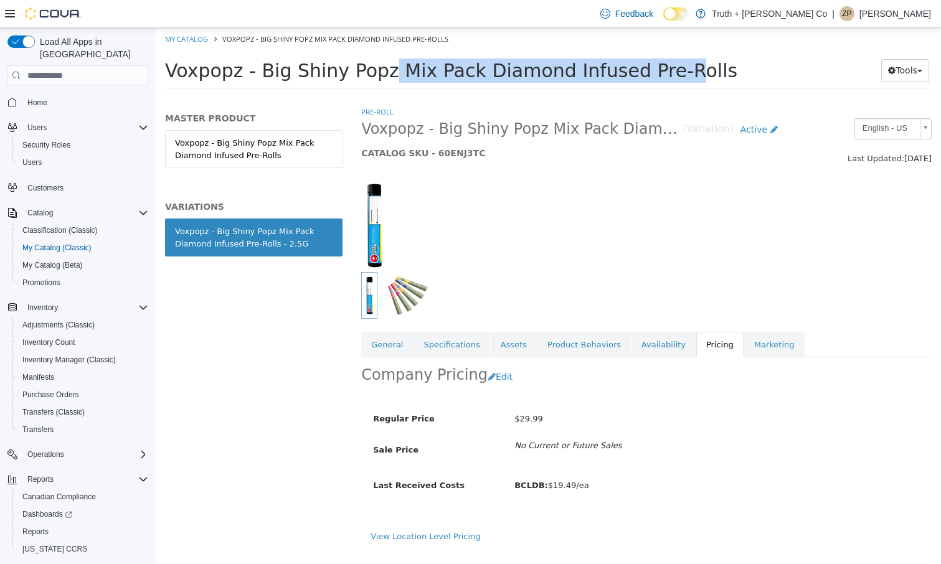
drag, startPoint x: 258, startPoint y: 75, endPoint x: 477, endPoint y: 65, distance: 218.8
click at [477, 65] on span "Voxpopz - Big Shiny Popz Mix Pack Diamond Infused Pre-Rolls" at bounding box center [451, 71] width 572 height 22
copy span "Big Shiny Popz Mix Pack Diamond"
click at [496, 378] on button "Edit" at bounding box center [504, 377] width 32 height 23
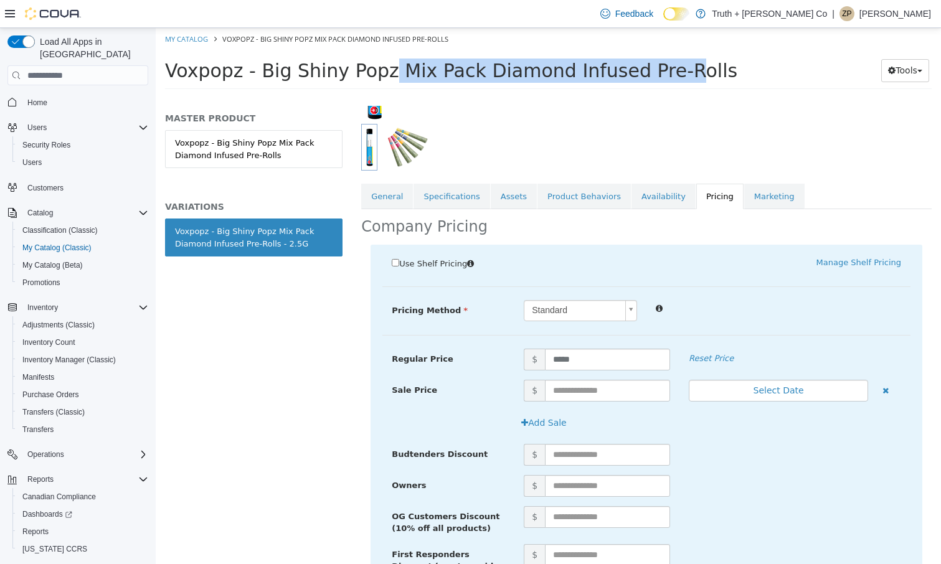
scroll to position [206, 0]
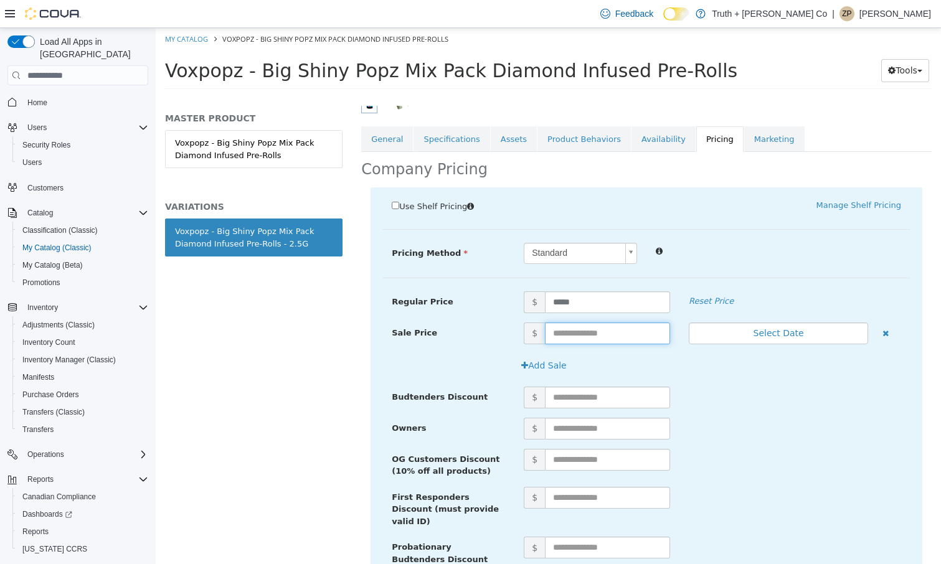
click at [560, 330] on input "text" at bounding box center [607, 334] width 125 height 22
type input "*"
type input "*****"
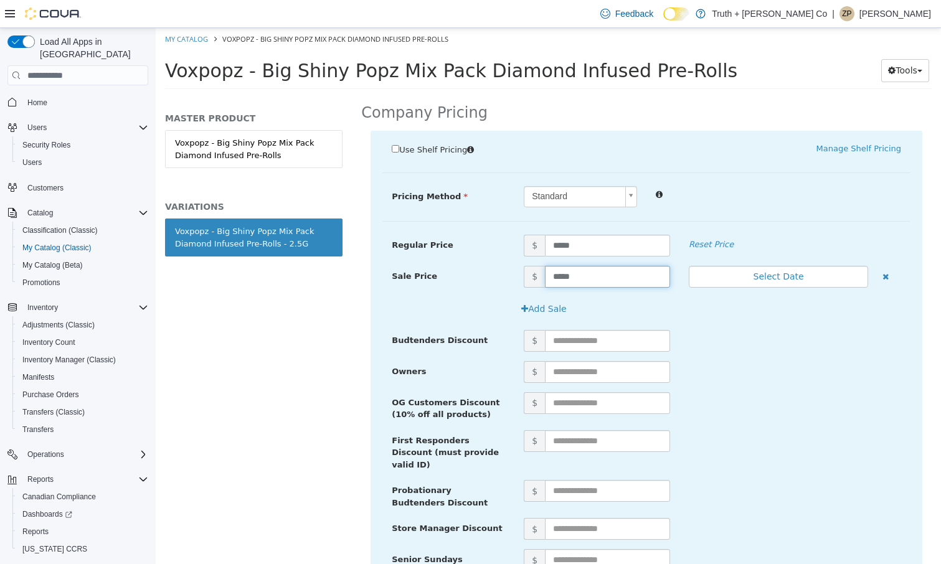
scroll to position [269, 0]
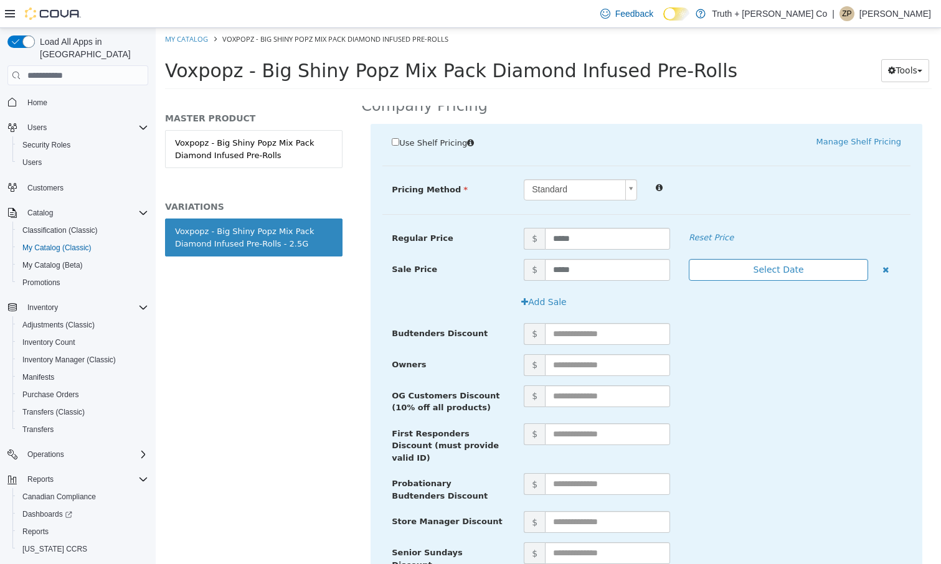
click at [773, 273] on button "Select Date" at bounding box center [778, 270] width 179 height 22
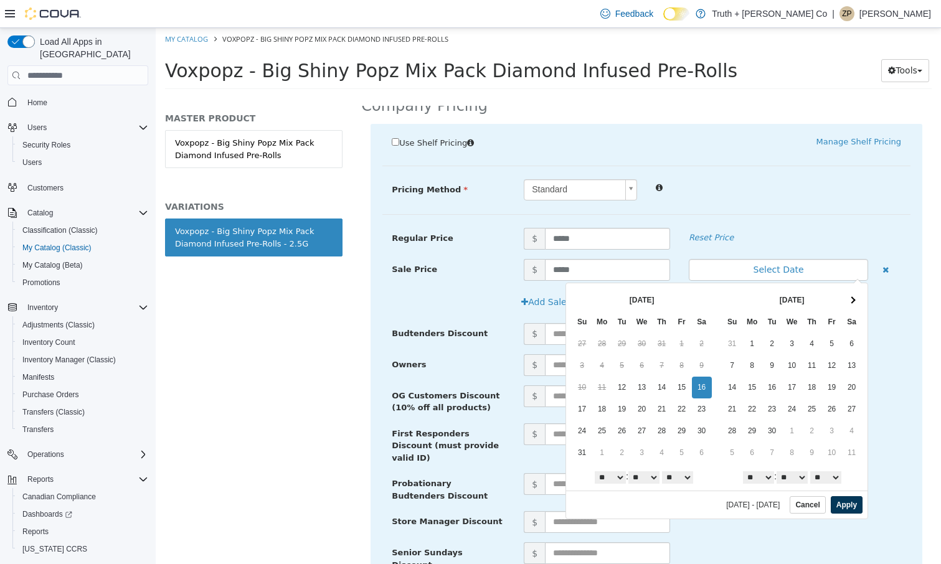
click at [843, 502] on button "Apply" at bounding box center [847, 504] width 32 height 17
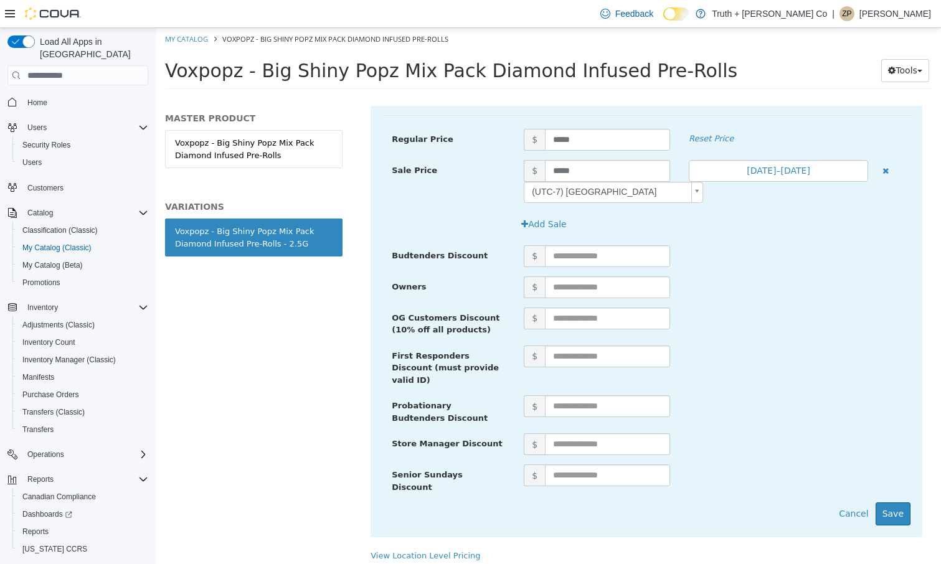
scroll to position [0, 0]
click at [892, 503] on button "Save" at bounding box center [893, 514] width 35 height 23
